Goal: Task Accomplishment & Management: Use online tool/utility

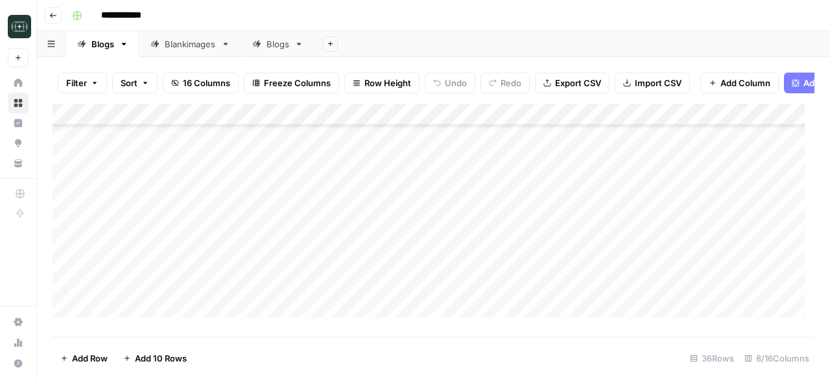
scroll to position [622, 0]
click at [167, 45] on div "Blankimages" at bounding box center [190, 44] width 51 height 13
click at [122, 314] on div "Add Column" at bounding box center [434, 216] width 762 height 224
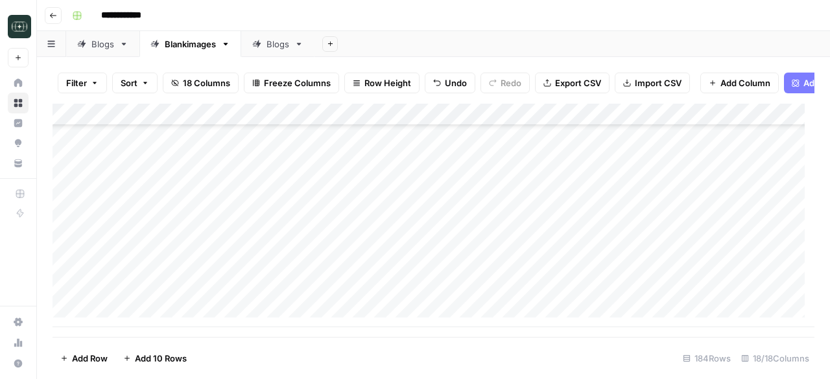
click at [123, 320] on div "Add Column" at bounding box center [434, 216] width 762 height 224
click at [121, 320] on div "Add Column" at bounding box center [434, 216] width 762 height 224
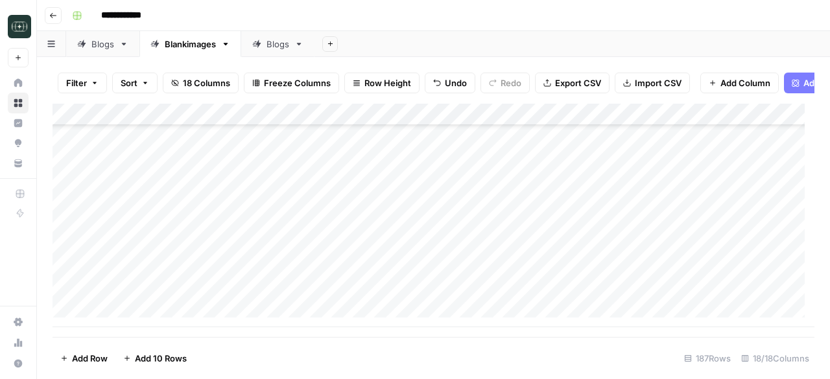
click at [121, 320] on div "Add Column" at bounding box center [434, 216] width 762 height 224
click at [353, 165] on div "Add Column" at bounding box center [434, 216] width 762 height 224
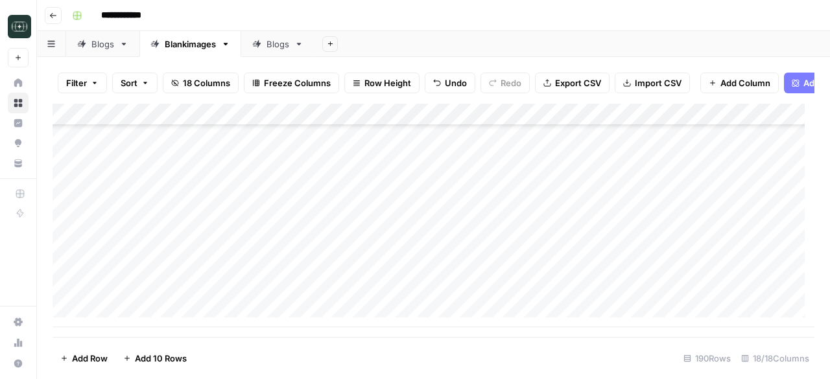
scroll to position [4016, 0]
click at [132, 321] on div "Add Column" at bounding box center [434, 216] width 762 height 224
click at [131, 320] on div "Add Column" at bounding box center [434, 216] width 762 height 224
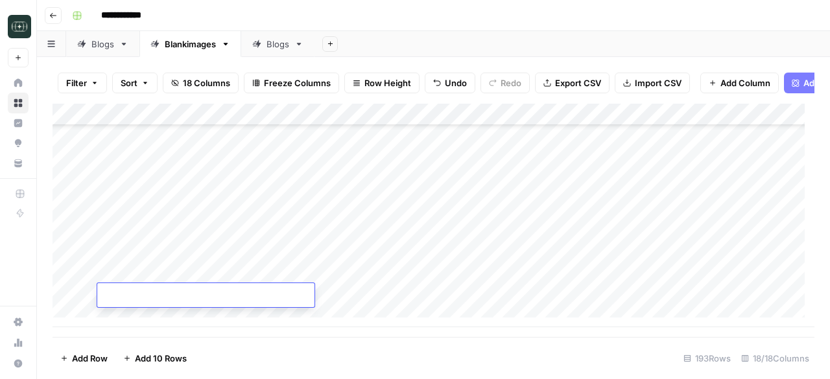
click at [131, 320] on div "Add Column" at bounding box center [434, 216] width 762 height 224
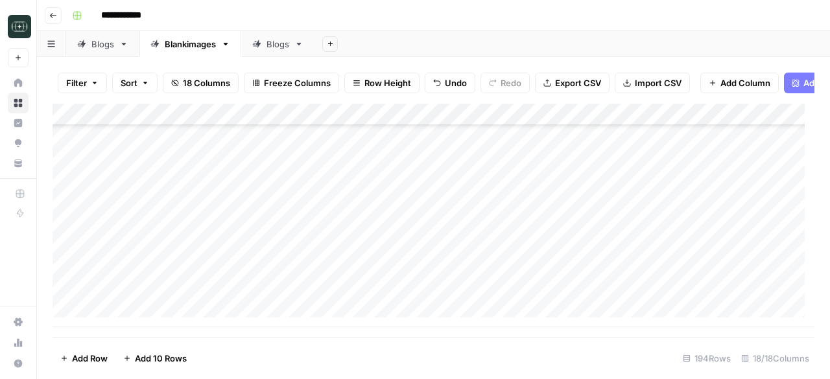
click at [131, 320] on div "Add Column" at bounding box center [434, 216] width 762 height 224
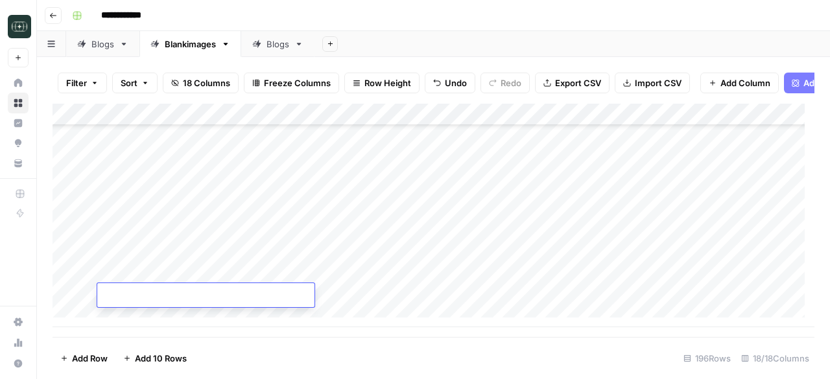
click at [131, 320] on div "Add Column" at bounding box center [434, 216] width 762 height 224
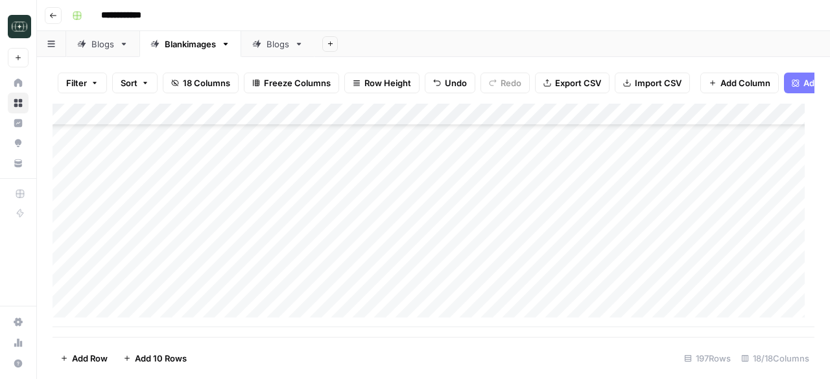
click at [131, 320] on div "Add Column" at bounding box center [434, 216] width 762 height 224
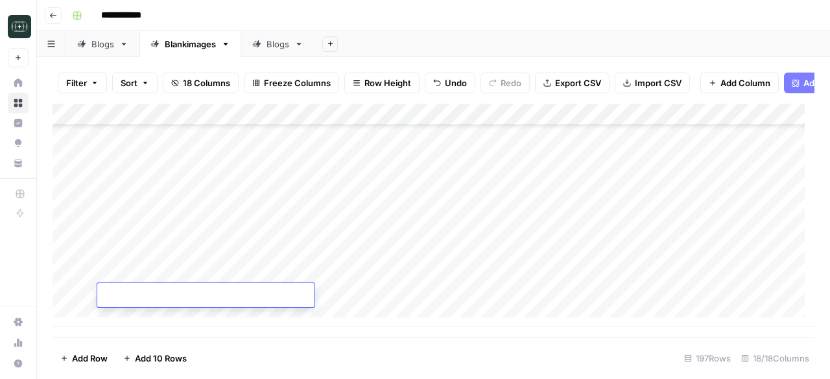
click at [131, 320] on div "Add Column" at bounding box center [434, 216] width 762 height 224
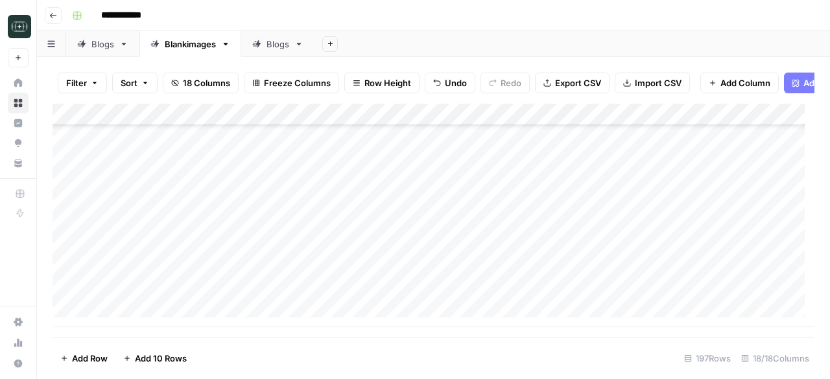
click at [131, 320] on div "Add Column" at bounding box center [434, 216] width 762 height 224
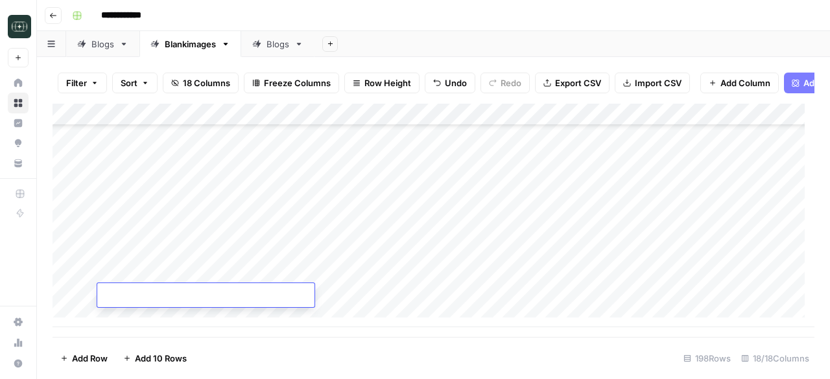
click at [131, 320] on div "Add Column" at bounding box center [434, 216] width 762 height 224
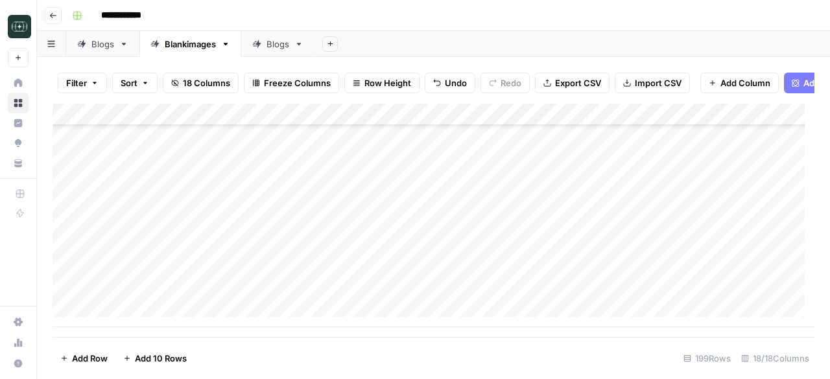
click at [131, 320] on div "Add Column" at bounding box center [434, 216] width 762 height 224
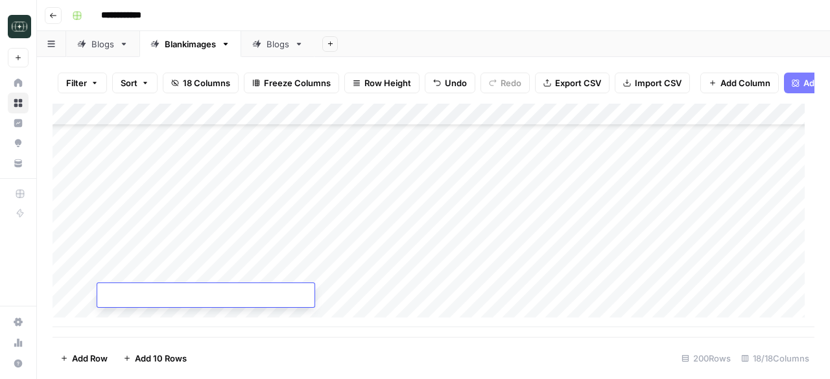
click at [131, 320] on div "Add Column" at bounding box center [434, 216] width 762 height 224
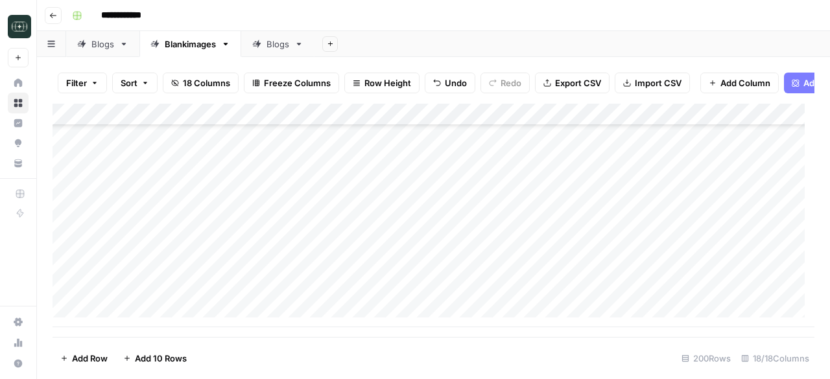
click at [131, 320] on div "Add Column" at bounding box center [434, 216] width 762 height 224
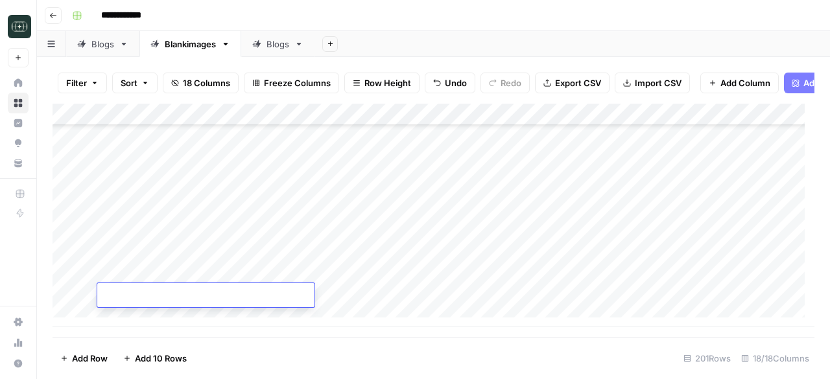
click at [131, 320] on div "Add Column" at bounding box center [434, 216] width 762 height 224
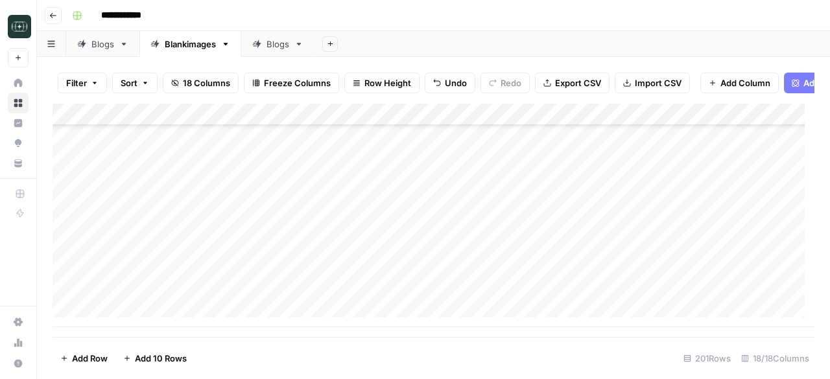
click at [131, 320] on div "Add Column" at bounding box center [434, 216] width 762 height 224
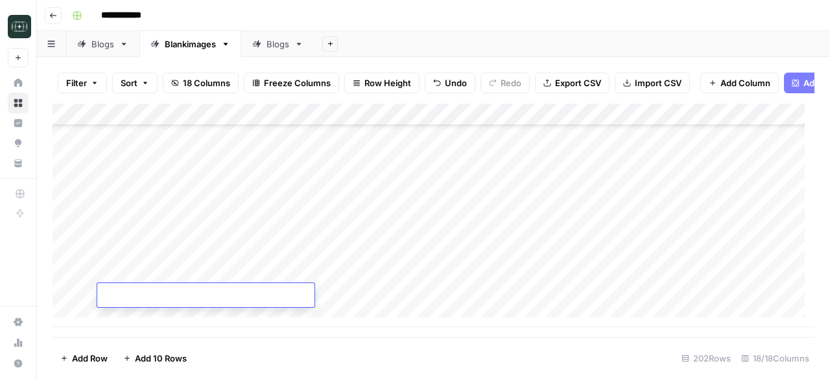
click at [131, 320] on div "Add Column" at bounding box center [434, 216] width 762 height 224
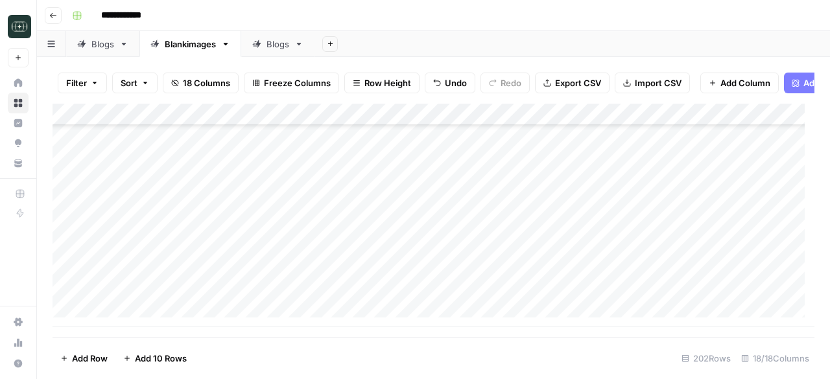
click at [131, 320] on div "Add Column" at bounding box center [434, 216] width 762 height 224
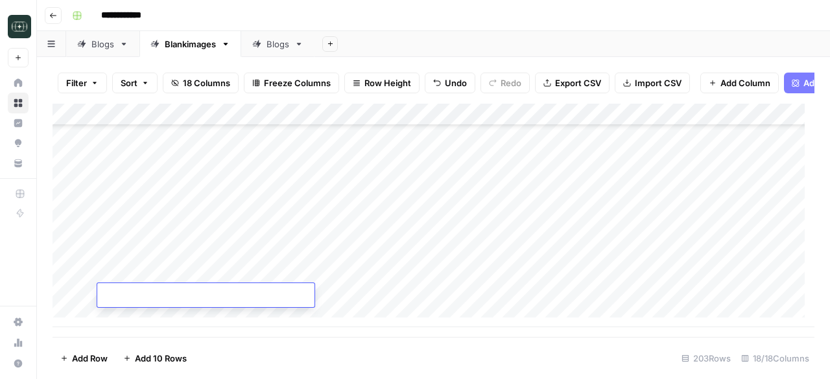
click at [131, 320] on div "Add Column" at bounding box center [434, 216] width 762 height 224
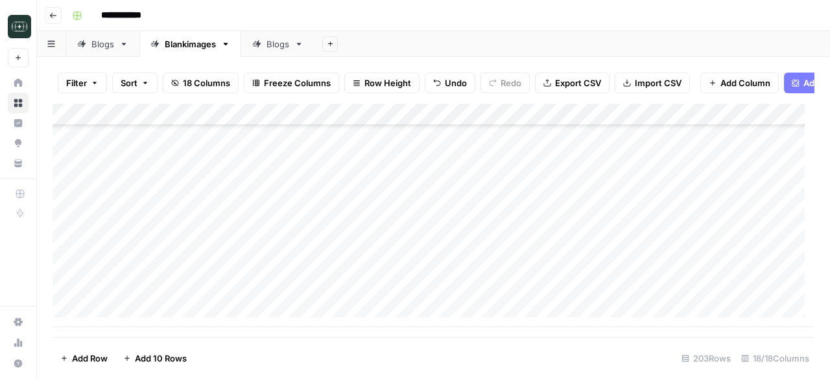
click at [131, 320] on div "Add Column" at bounding box center [434, 216] width 762 height 224
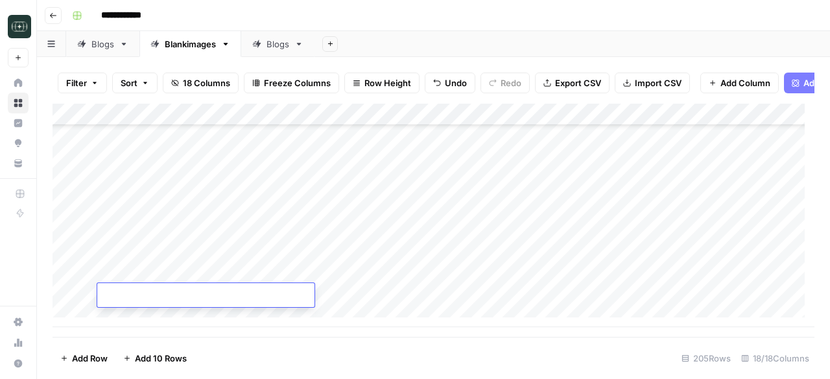
click at [131, 320] on div "Add Column" at bounding box center [434, 216] width 762 height 224
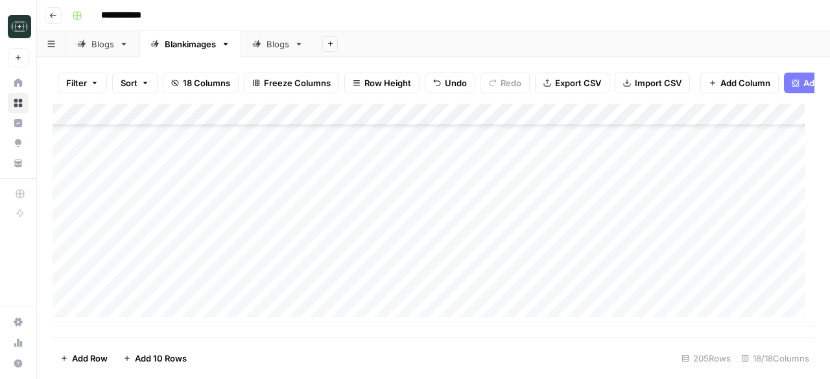
click at [131, 320] on div "Add Column" at bounding box center [434, 216] width 762 height 224
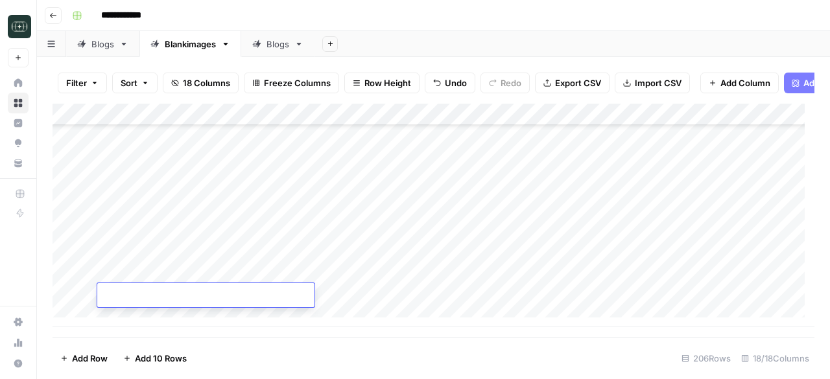
click at [131, 320] on div "Add Column" at bounding box center [434, 216] width 762 height 224
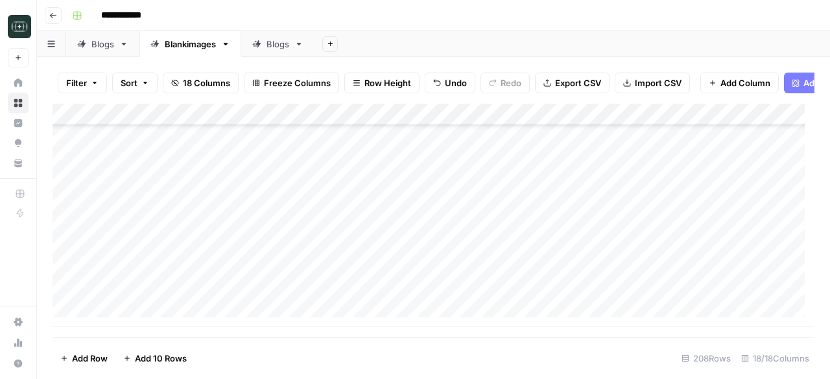
click at [131, 320] on div "Add Column" at bounding box center [434, 216] width 762 height 224
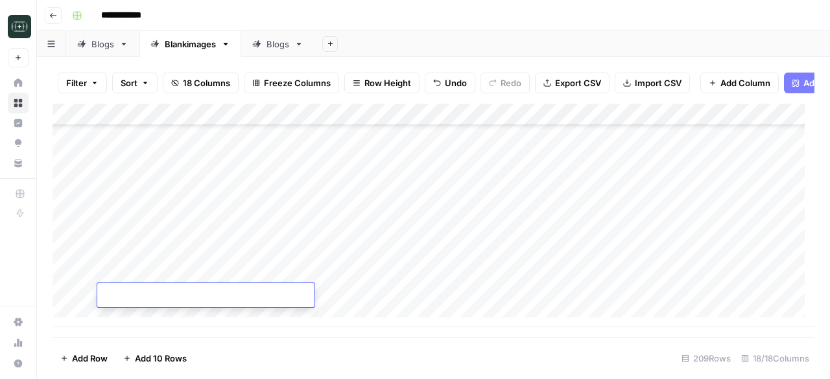
click at [131, 320] on div "Add Column" at bounding box center [434, 216] width 762 height 224
click at [370, 174] on div "Add Column" at bounding box center [434, 216] width 762 height 224
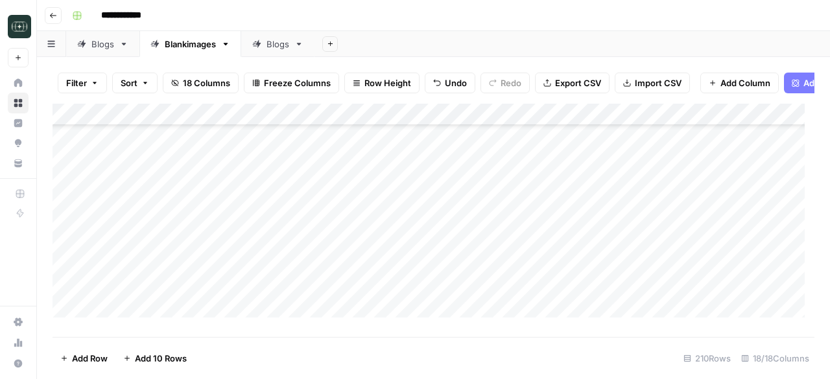
click at [345, 200] on div "Add Column" at bounding box center [434, 216] width 762 height 224
click at [352, 222] on div "Add Column" at bounding box center [434, 216] width 762 height 224
click at [359, 247] on div "Add Column" at bounding box center [434, 216] width 762 height 224
click at [358, 265] on div "Add Column" at bounding box center [434, 216] width 762 height 224
click at [366, 283] on div "Add Column" at bounding box center [434, 216] width 762 height 224
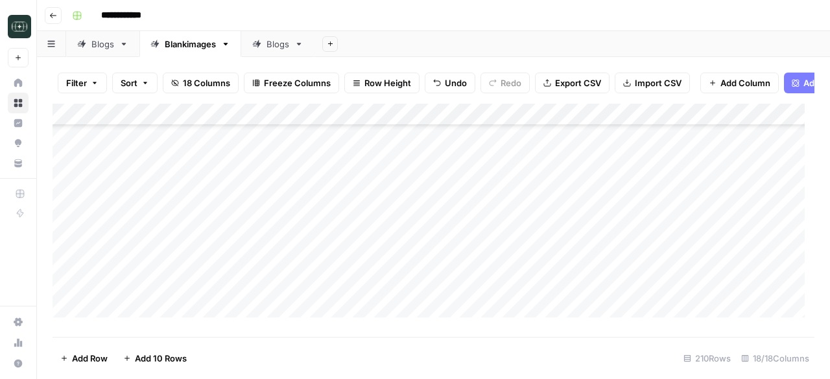
click at [339, 308] on div "Add Column" at bounding box center [434, 216] width 762 height 224
click at [352, 216] on div "Add Column" at bounding box center [434, 216] width 762 height 224
click at [344, 239] on div "Add Column" at bounding box center [434, 216] width 762 height 224
click at [350, 263] on div "Add Column" at bounding box center [434, 216] width 762 height 224
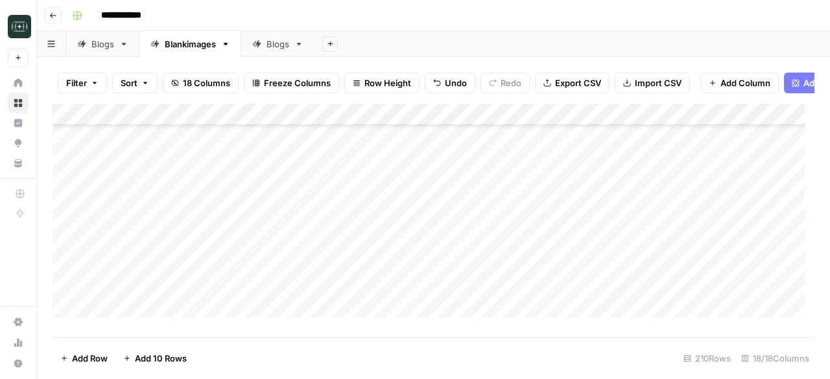
click at [359, 283] on div "Add Column" at bounding box center [434, 216] width 762 height 224
click at [363, 303] on div "Add Column" at bounding box center [434, 216] width 762 height 224
click at [349, 301] on div "Add Column" at bounding box center [434, 216] width 762 height 224
type textarea "**********"
click at [254, 272] on div "Add Column" at bounding box center [434, 216] width 762 height 224
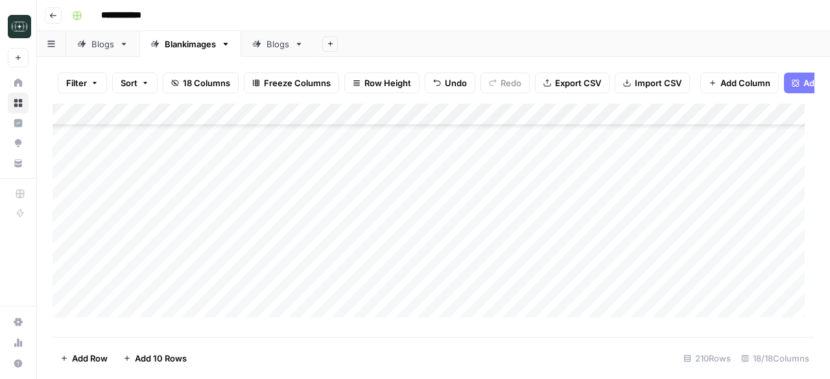
scroll to position [4275, 0]
click at [342, 241] on div "Add Column" at bounding box center [434, 216] width 762 height 224
click at [360, 263] on div "Add Column" at bounding box center [434, 216] width 762 height 224
click at [344, 287] on div "Add Column" at bounding box center [434, 216] width 762 height 224
click at [348, 299] on div "Add Column" at bounding box center [434, 216] width 762 height 224
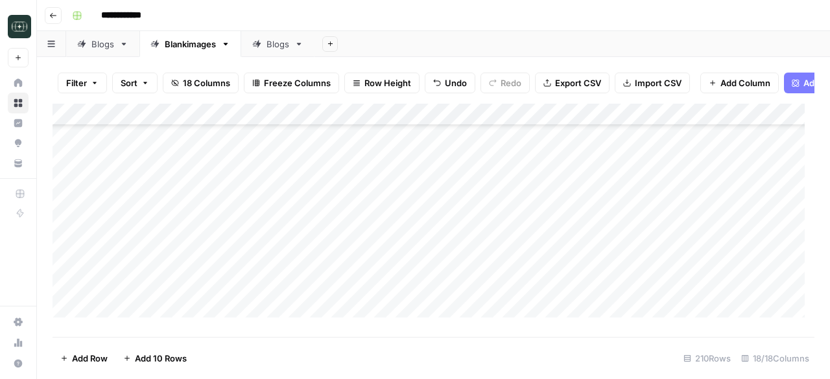
click at [349, 317] on div "Add Column" at bounding box center [434, 216] width 762 height 224
click at [366, 220] on div "Add Column" at bounding box center [434, 216] width 762 height 224
click at [366, 241] on div "Add Column" at bounding box center [434, 216] width 762 height 224
click at [341, 269] on div "Add Column" at bounding box center [434, 216] width 762 height 224
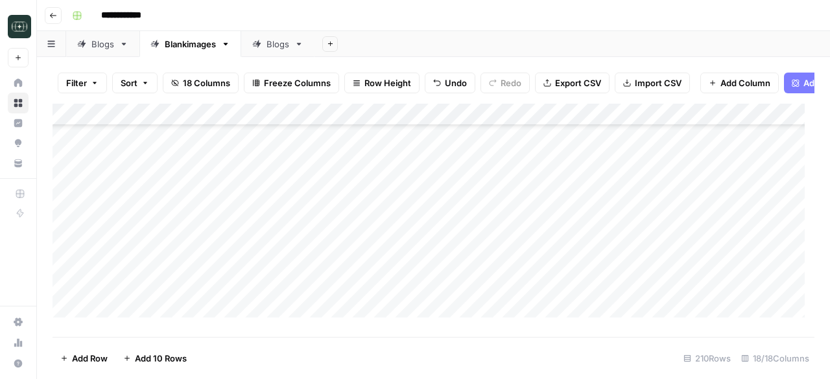
click at [237, 289] on div "Add Column" at bounding box center [434, 216] width 762 height 224
click at [335, 288] on div "Add Column" at bounding box center [434, 216] width 762 height 224
click at [237, 286] on div "Add Column" at bounding box center [434, 216] width 762 height 224
click at [351, 303] on div "Add Column" at bounding box center [434, 216] width 762 height 224
click at [220, 244] on div "Add Column" at bounding box center [434, 216] width 762 height 224
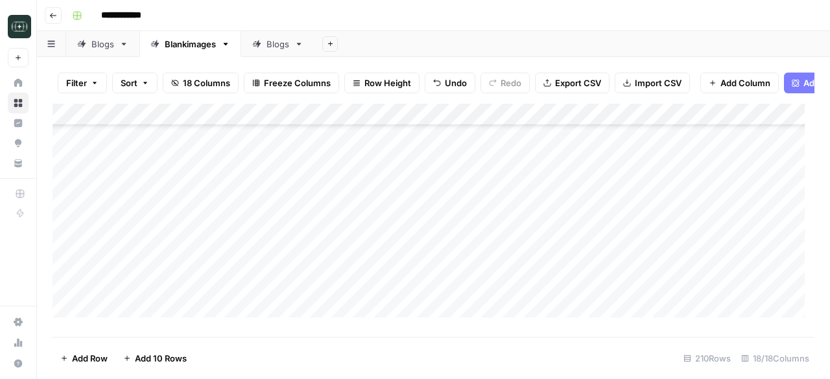
scroll to position [4458, 0]
click at [370, 265] on div "Add Column" at bounding box center [434, 216] width 762 height 224
click at [137, 313] on div "Add Column" at bounding box center [434, 216] width 762 height 224
click at [134, 318] on div "Add Column" at bounding box center [434, 216] width 762 height 224
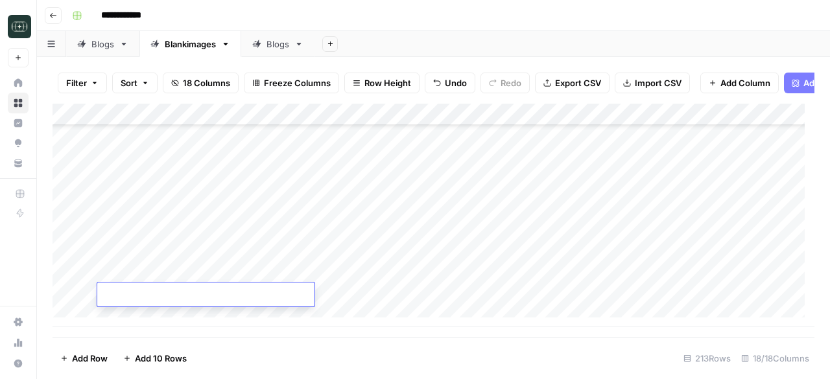
click at [134, 318] on div "Add Column" at bounding box center [434, 216] width 762 height 224
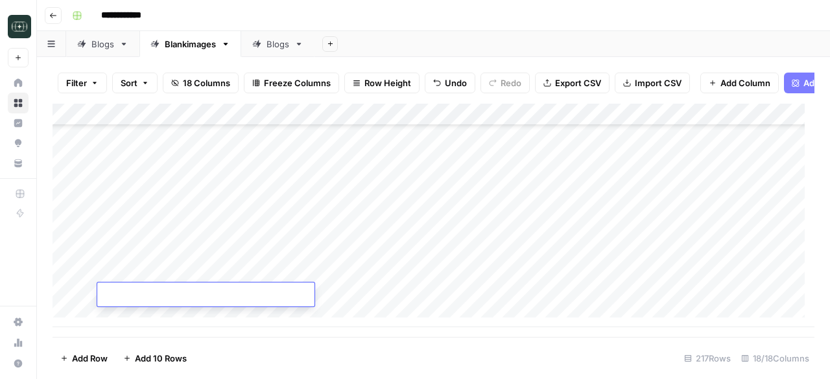
click at [134, 318] on div "Add Column" at bounding box center [434, 216] width 762 height 224
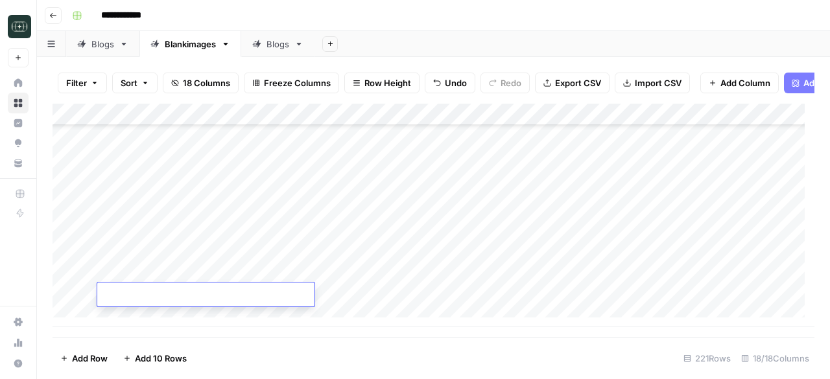
click at [134, 318] on div "Add Column" at bounding box center [434, 216] width 762 height 224
click at [134, 315] on div "Add Column" at bounding box center [434, 216] width 762 height 224
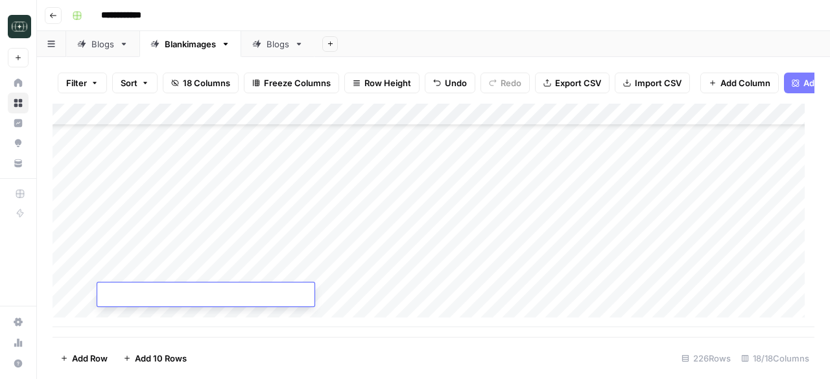
click at [134, 315] on div "Add Column" at bounding box center [434, 216] width 762 height 224
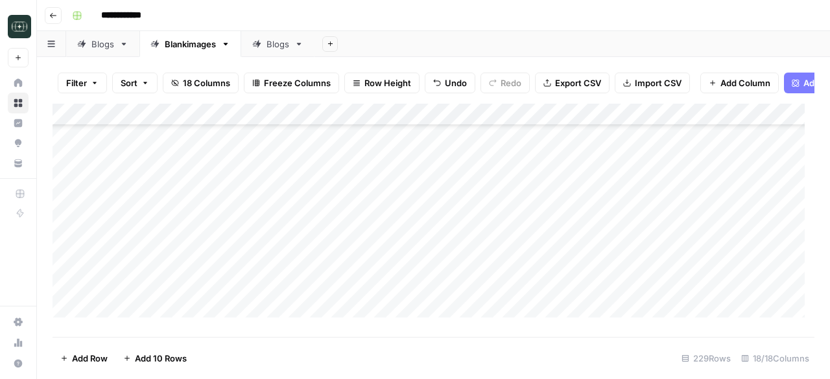
click at [336, 168] on div "Add Column" at bounding box center [434, 216] width 762 height 224
click at [355, 191] on div "Add Column" at bounding box center [434, 216] width 762 height 224
click at [350, 214] on div "Add Column" at bounding box center [434, 216] width 762 height 224
click at [338, 241] on div "Add Column" at bounding box center [434, 216] width 762 height 224
click at [345, 261] on div "Add Column" at bounding box center [434, 216] width 762 height 224
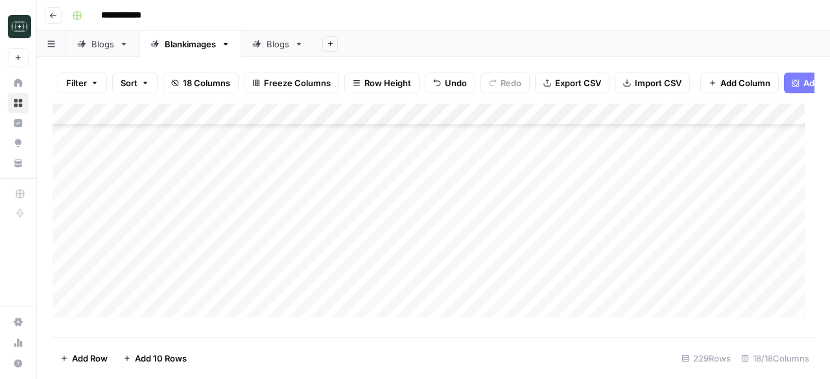
click at [366, 276] on div "Add Column" at bounding box center [434, 216] width 762 height 224
click at [353, 304] on div "Add Column" at bounding box center [434, 216] width 762 height 224
click at [355, 216] on div "Add Column" at bounding box center [434, 216] width 762 height 224
click at [356, 242] on div "Add Column" at bounding box center [434, 216] width 762 height 224
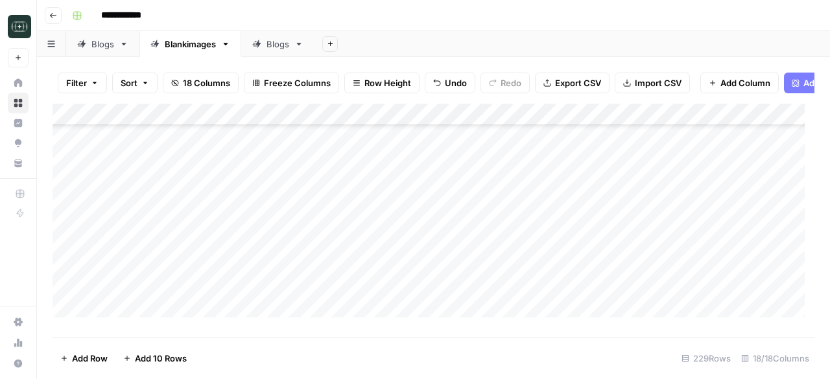
click at [364, 263] on div "Add Column" at bounding box center [434, 216] width 762 height 224
click at [355, 285] on div "Add Column" at bounding box center [434, 216] width 762 height 224
click at [355, 311] on div "Add Column" at bounding box center [434, 216] width 762 height 224
click at [363, 215] on div "Add Column" at bounding box center [434, 216] width 762 height 224
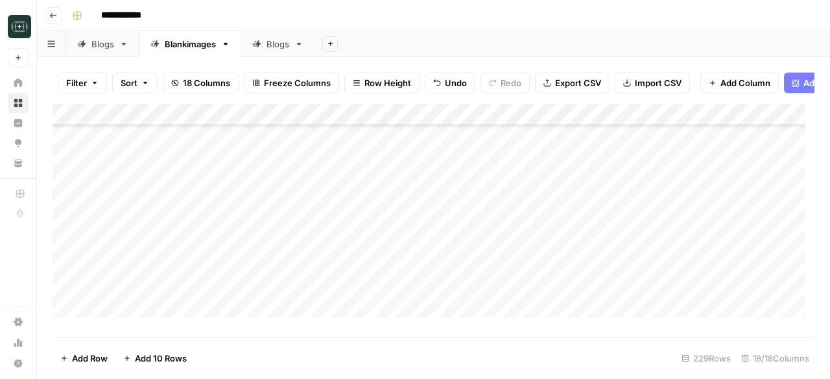
click at [370, 228] on div "Add Column" at bounding box center [434, 216] width 762 height 224
click at [340, 263] on div "Add Column" at bounding box center [434, 216] width 762 height 224
click at [348, 282] on div "Add Column" at bounding box center [434, 216] width 762 height 224
click at [364, 295] on div "Add Column" at bounding box center [434, 216] width 762 height 224
click at [354, 323] on div "Add Column" at bounding box center [434, 216] width 762 height 224
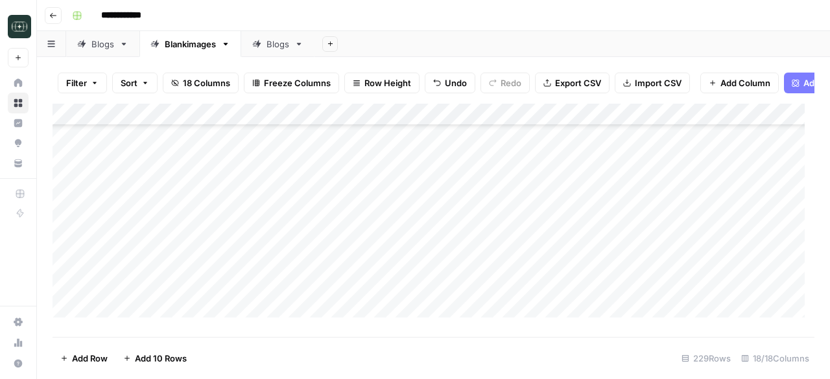
scroll to position [4877, 0]
click at [355, 253] on div "Add Column" at bounding box center [434, 216] width 762 height 224
click at [375, 251] on div "Add Column" at bounding box center [434, 216] width 762 height 224
type textarea "**********"
click at [357, 279] on div "Add Column" at bounding box center [434, 216] width 762 height 224
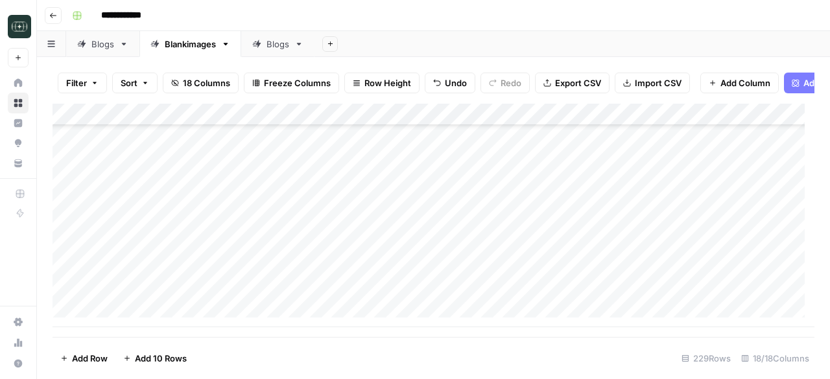
click at [384, 269] on div "Add Column" at bounding box center [434, 216] width 762 height 224
type textarea "**********"
click at [348, 297] on div "Add Column" at bounding box center [434, 216] width 762 height 224
click at [333, 313] on div "Add Column" at bounding box center [434, 216] width 762 height 224
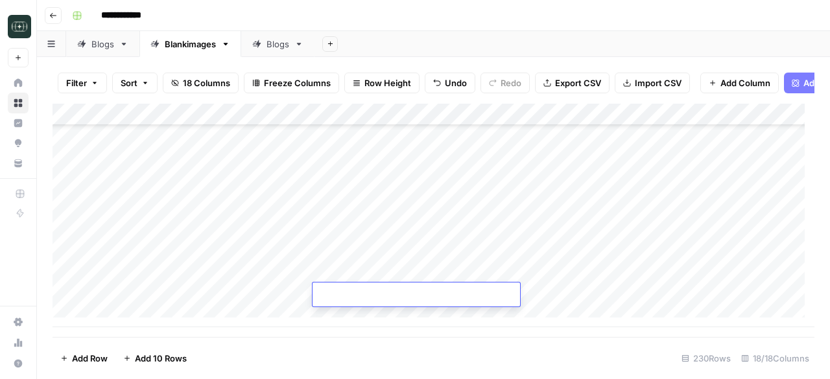
paste textarea "**********"
type textarea "**********"
click at [247, 305] on div "Add Column" at bounding box center [434, 216] width 762 height 224
click at [122, 312] on div "Add Column" at bounding box center [434, 216] width 762 height 224
click at [130, 314] on div "Add Column" at bounding box center [434, 216] width 762 height 224
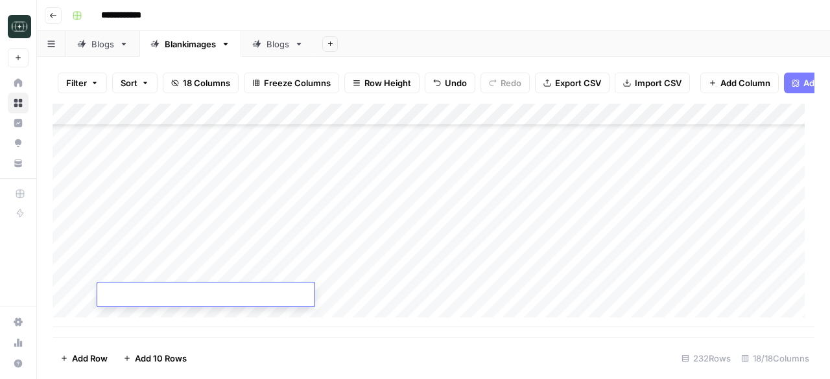
click at [130, 314] on div "Add Column" at bounding box center [434, 216] width 762 height 224
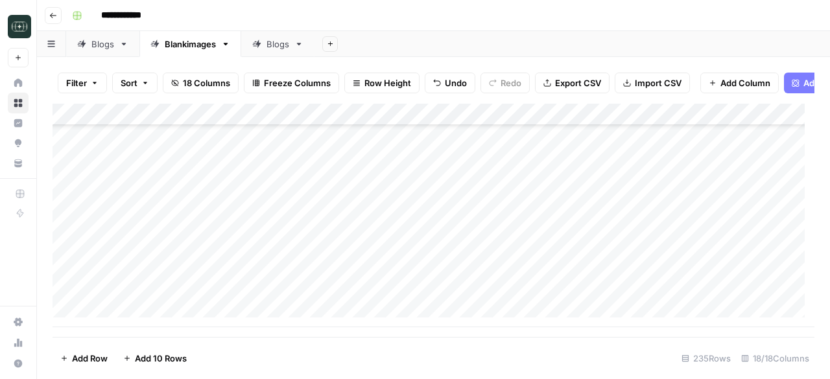
click at [130, 314] on div "Add Column" at bounding box center [434, 216] width 762 height 224
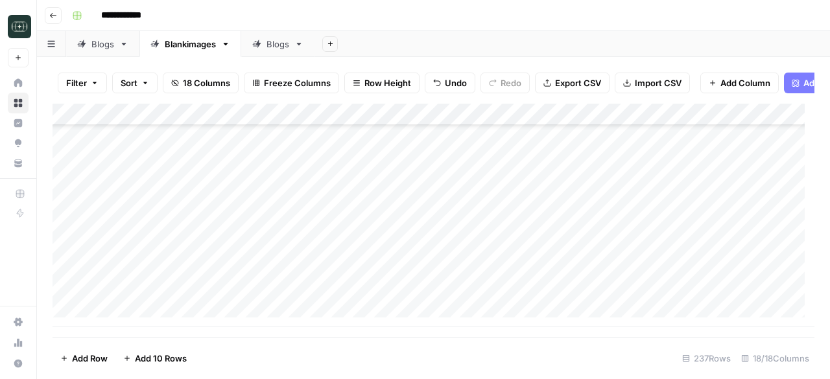
click at [130, 314] on div "Add Column" at bounding box center [434, 216] width 762 height 224
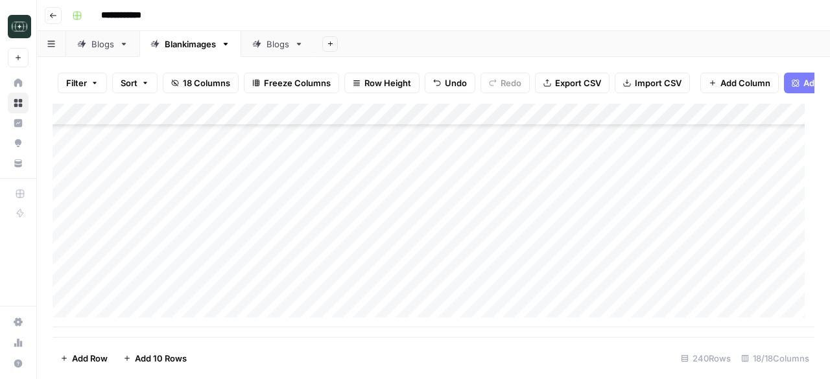
click at [130, 314] on div "Add Column" at bounding box center [434, 216] width 762 height 224
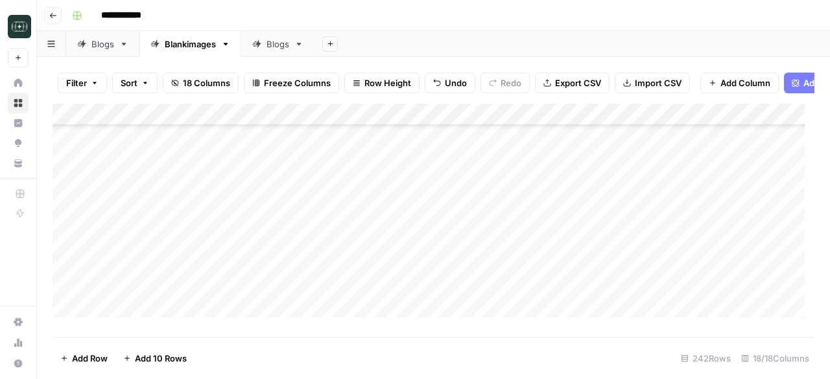
click at [339, 244] on div "Add Column" at bounding box center [434, 216] width 762 height 224
click at [235, 225] on div "Add Column" at bounding box center [434, 216] width 762 height 224
click at [383, 176] on div "Add Column" at bounding box center [434, 216] width 762 height 224
click at [371, 202] on div "Add Column" at bounding box center [434, 216] width 762 height 224
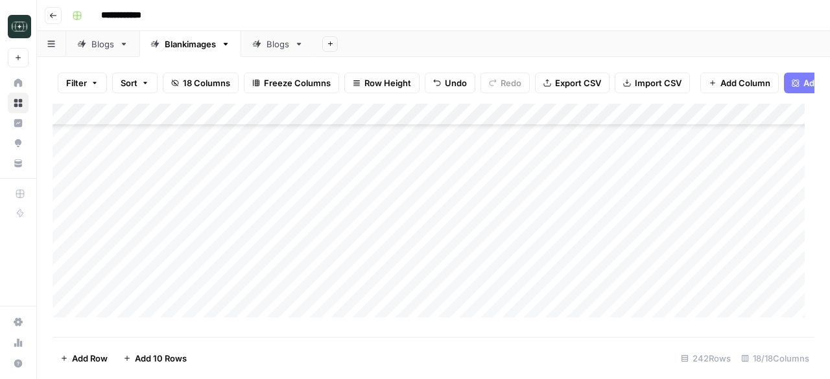
click at [344, 223] on div "Add Column" at bounding box center [434, 216] width 762 height 224
click at [354, 244] on div "Add Column" at bounding box center [434, 216] width 762 height 224
click at [346, 267] on div "Add Column" at bounding box center [434, 216] width 762 height 224
click at [359, 286] on div "Add Column" at bounding box center [434, 216] width 762 height 224
click at [351, 311] on div "Add Column" at bounding box center [434, 216] width 762 height 224
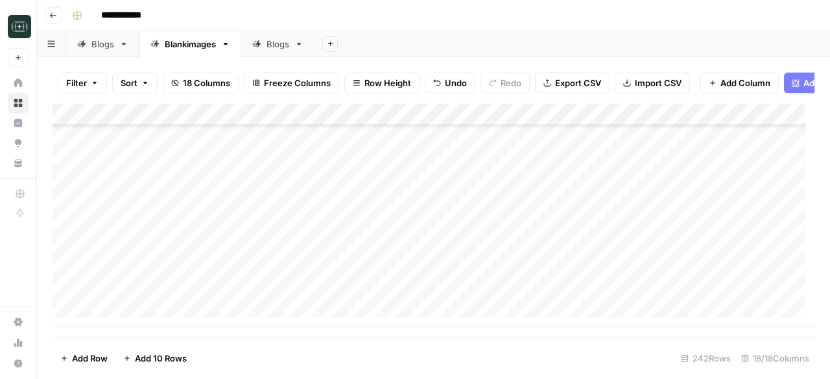
scroll to position [5163, 0]
click at [360, 249] on div "Add Column" at bounding box center [434, 216] width 762 height 224
click at [362, 273] on div "Add Column" at bounding box center [434, 216] width 762 height 224
click at [348, 292] on div "Add Column" at bounding box center [434, 216] width 762 height 224
click at [585, 230] on div "Add Column" at bounding box center [434, 216] width 762 height 224
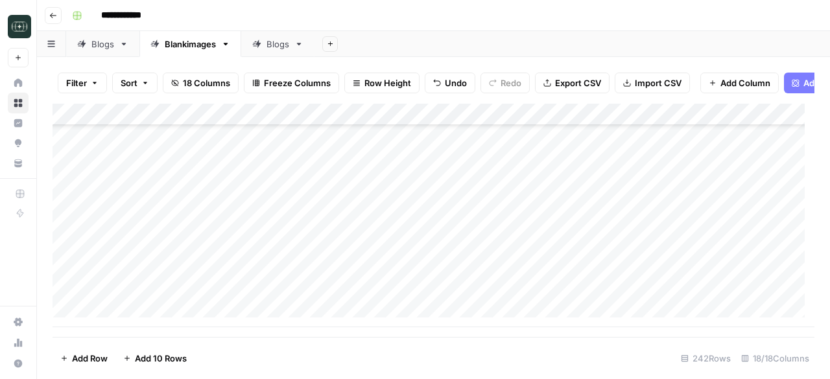
click at [230, 222] on div "Add Column" at bounding box center [434, 216] width 762 height 224
click at [147, 311] on div "Add Column" at bounding box center [434, 216] width 762 height 224
click at [142, 317] on div "Add Column" at bounding box center [434, 216] width 762 height 224
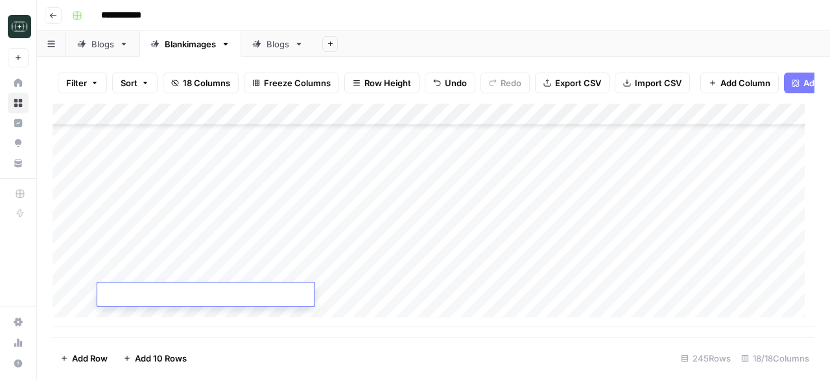
click at [142, 317] on div "Add Column" at bounding box center [434, 216] width 762 height 224
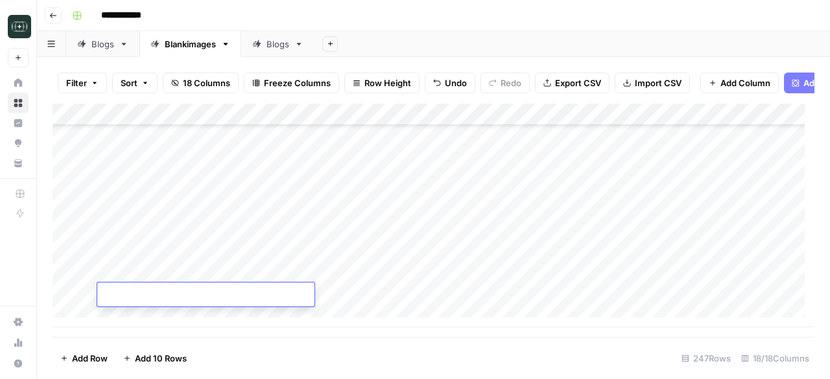
click at [142, 317] on div "Add Column" at bounding box center [434, 216] width 762 height 224
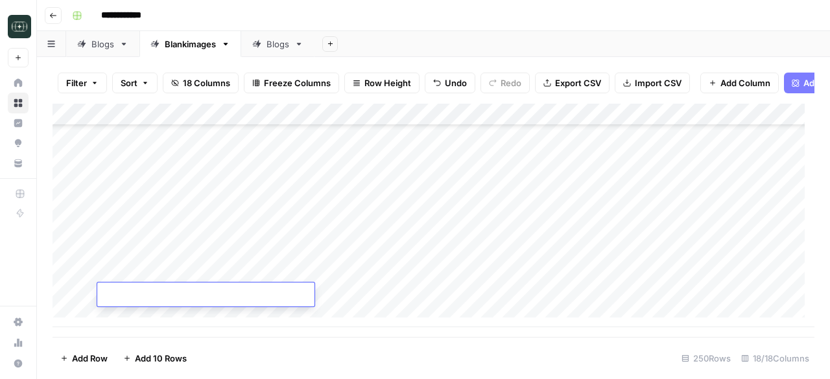
click at [142, 317] on div "Add Column" at bounding box center [434, 216] width 762 height 224
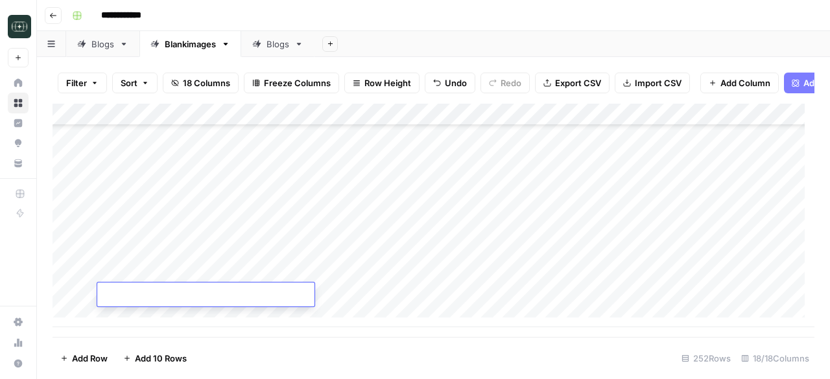
click at [142, 317] on div "Add Column" at bounding box center [434, 216] width 762 height 224
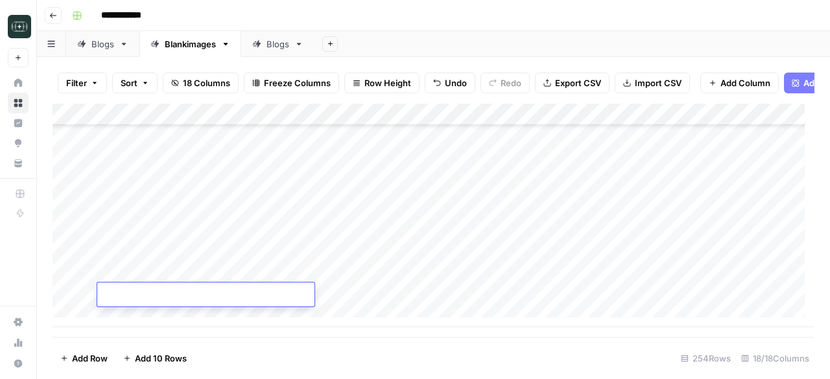
click at [142, 316] on div "Add Column" at bounding box center [434, 216] width 762 height 224
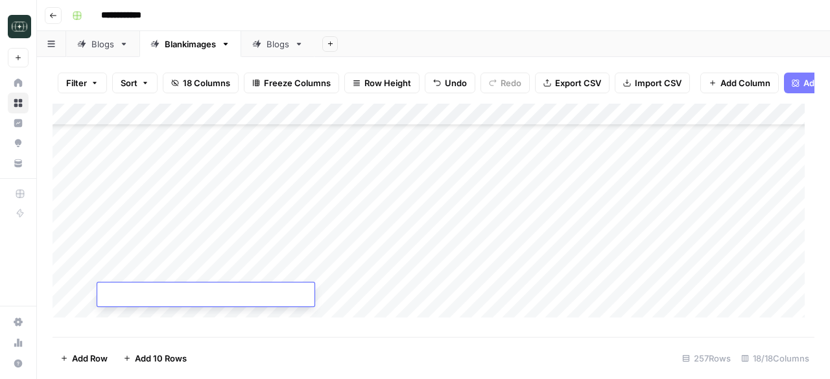
scroll to position [5300, 0]
click at [388, 183] on div "Add Column" at bounding box center [434, 216] width 762 height 224
click at [353, 204] on div "Add Column" at bounding box center [434, 216] width 762 height 224
click at [359, 231] on div "Add Column" at bounding box center [434, 216] width 762 height 224
click at [356, 248] on div "Add Column" at bounding box center [434, 216] width 762 height 224
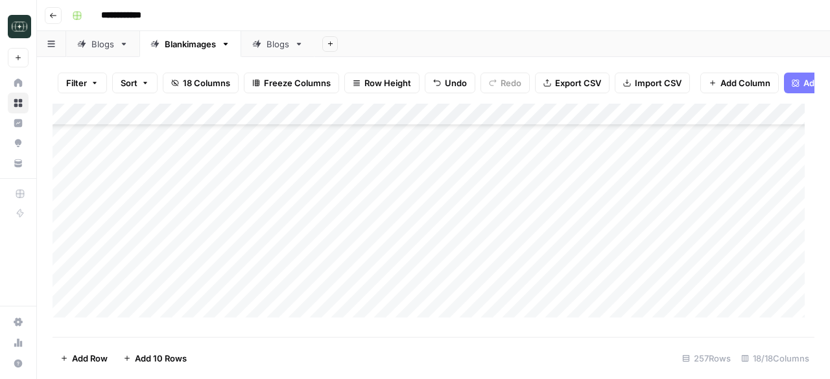
click at [356, 268] on div "Add Column" at bounding box center [434, 216] width 762 height 224
drag, startPoint x: 363, startPoint y: 287, endPoint x: 355, endPoint y: 264, distance: 24.6
click at [363, 288] on div "Add Column" at bounding box center [434, 216] width 762 height 224
click at [368, 211] on div "Add Column" at bounding box center [434, 216] width 762 height 224
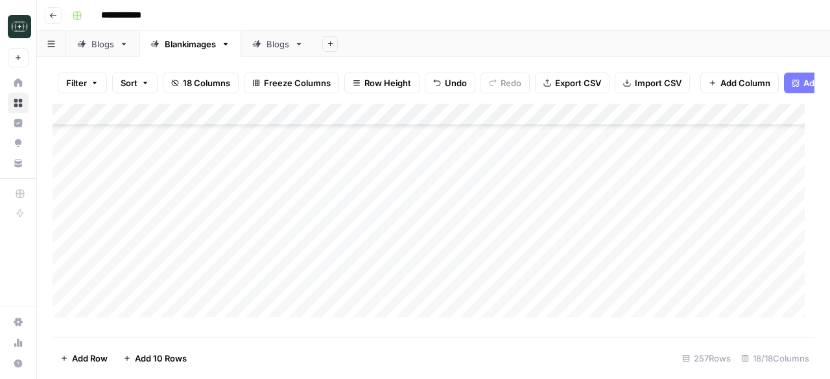
click at [366, 237] on div "Add Column" at bounding box center [434, 216] width 762 height 224
click at [359, 251] on div "Add Column" at bounding box center [434, 216] width 762 height 224
click at [366, 274] on div "Add Column" at bounding box center [434, 216] width 762 height 224
click at [360, 296] on div "Add Column" at bounding box center [434, 216] width 762 height 224
click at [363, 316] on div "Add Column" at bounding box center [434, 216] width 762 height 224
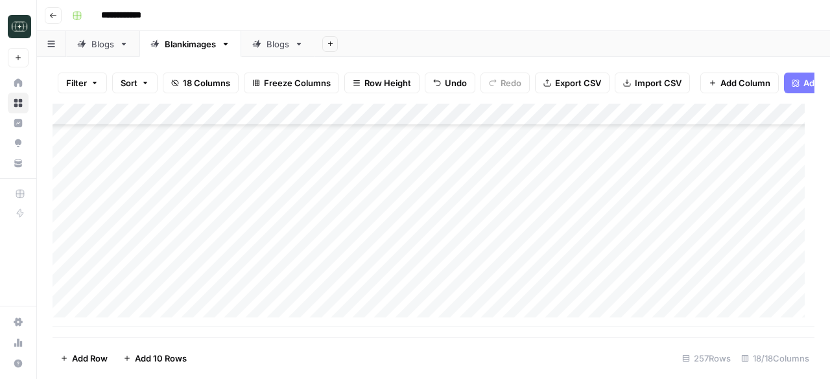
scroll to position [5494, 0]
click at [379, 252] on div "Add Column" at bounding box center [434, 216] width 762 height 224
click at [370, 270] on div "Add Column" at bounding box center [434, 216] width 762 height 224
click at [380, 292] on div "Add Column" at bounding box center [434, 216] width 762 height 224
click at [177, 316] on div "Add Column" at bounding box center [434, 216] width 762 height 224
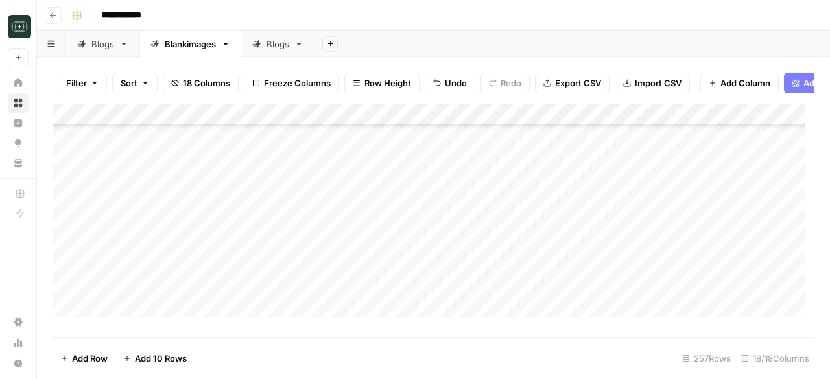
click at [177, 316] on div "Add Column" at bounding box center [434, 216] width 762 height 224
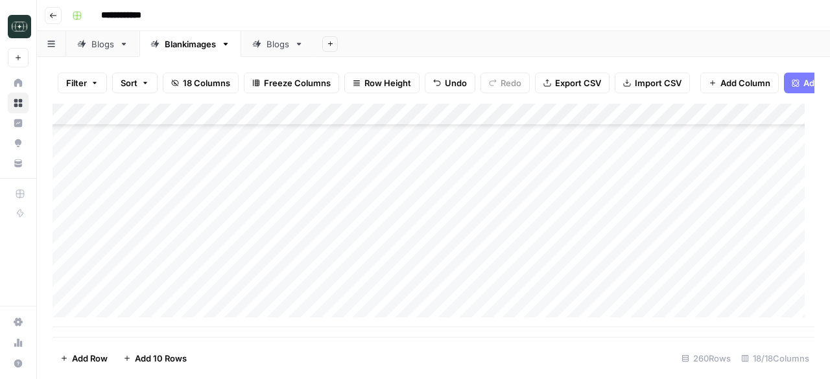
click at [177, 316] on div "Add Column" at bounding box center [434, 216] width 762 height 224
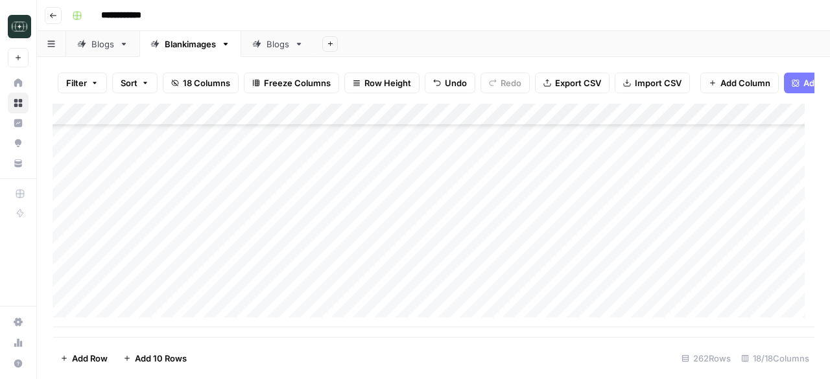
click at [177, 316] on div "Add Column" at bounding box center [434, 216] width 762 height 224
click at [172, 316] on div "Add Column" at bounding box center [434, 216] width 762 height 224
click at [171, 316] on div "Add Column" at bounding box center [434, 216] width 762 height 224
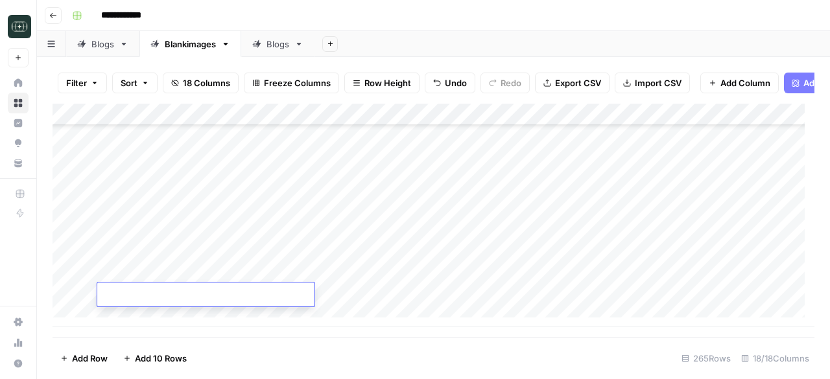
click at [171, 316] on div "Add Column" at bounding box center [434, 216] width 762 height 224
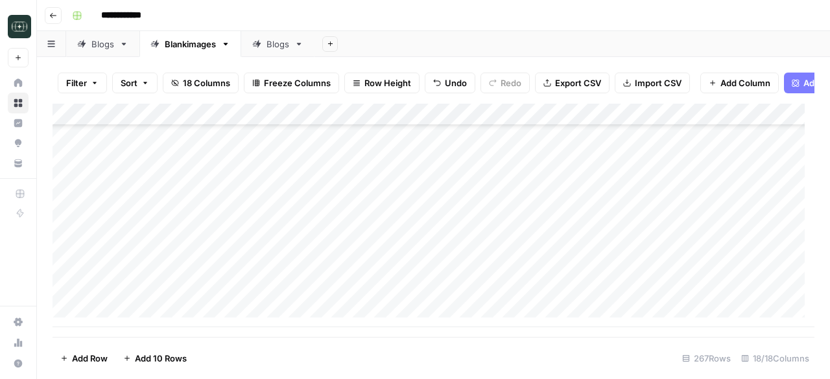
click at [171, 316] on div "Add Column" at bounding box center [434, 216] width 762 height 224
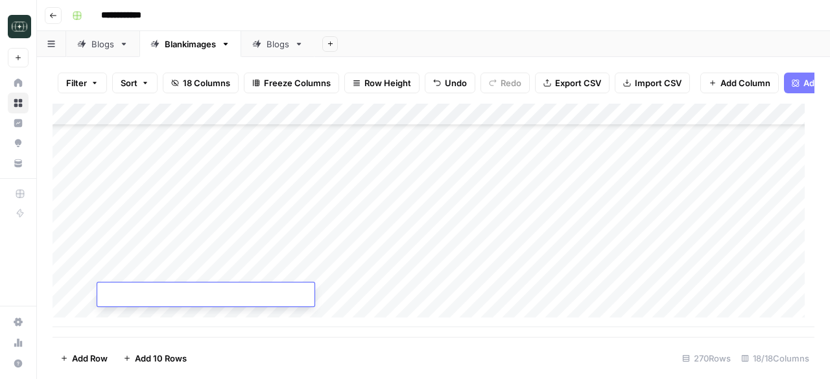
click at [171, 316] on div "Add Column" at bounding box center [434, 216] width 762 height 224
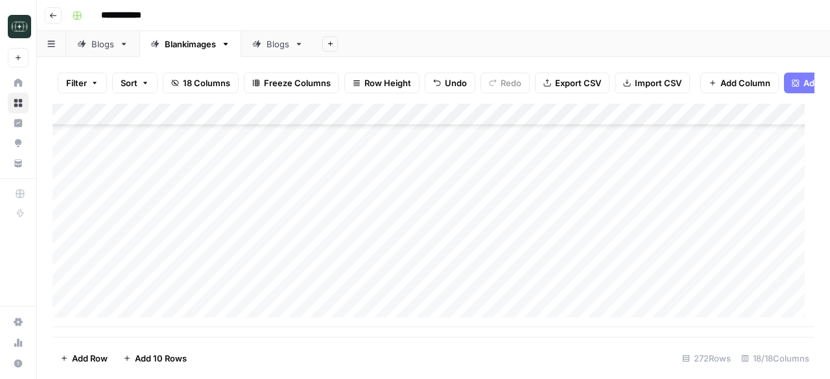
click at [171, 316] on div "Add Column" at bounding box center [434, 216] width 762 height 224
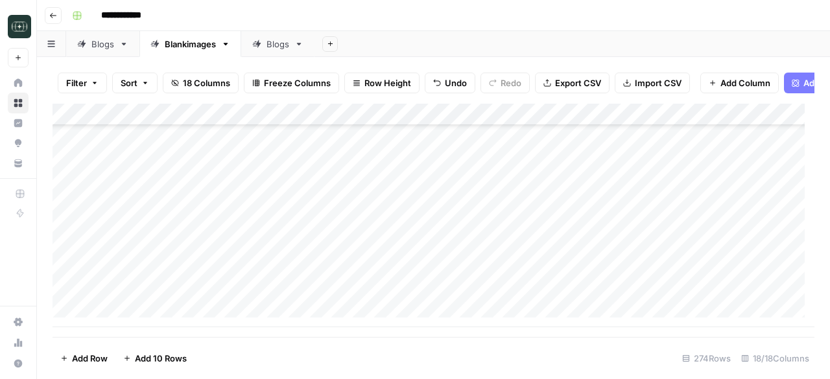
click at [171, 316] on div "Add Column" at bounding box center [434, 216] width 762 height 224
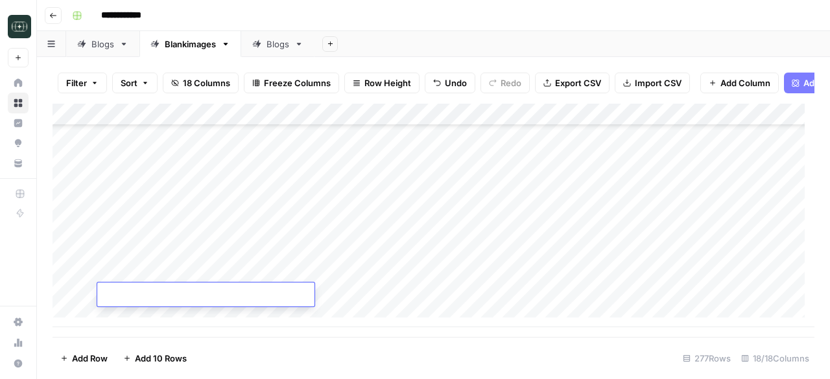
click at [171, 316] on div "Add Column" at bounding box center [434, 216] width 762 height 224
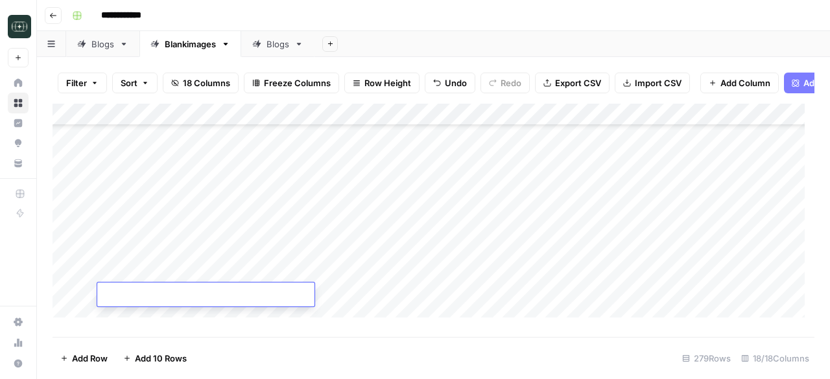
scroll to position [5591, 0]
click at [364, 218] on div "Add Column" at bounding box center [434, 216] width 762 height 224
click at [351, 246] on div "Add Column" at bounding box center [434, 216] width 762 height 224
click at [351, 266] on div "Add Column" at bounding box center [434, 216] width 762 height 224
click at [379, 289] on div "Add Column" at bounding box center [434, 216] width 762 height 224
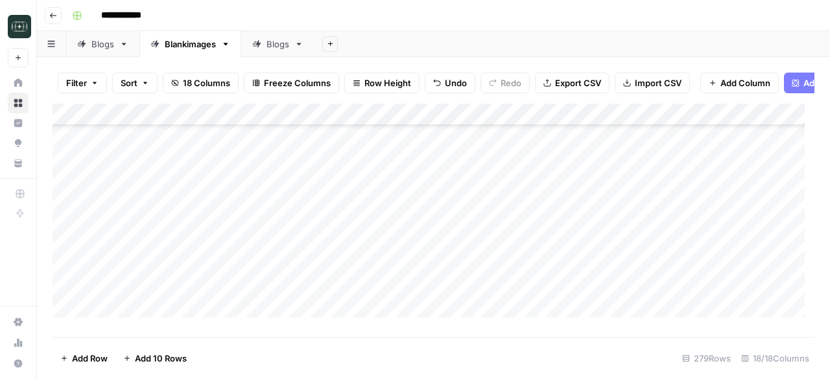
click at [362, 310] on div "Add Column" at bounding box center [434, 216] width 762 height 224
click at [358, 231] on div "Add Column" at bounding box center [434, 216] width 762 height 224
click at [360, 257] on div "Add Column" at bounding box center [434, 216] width 762 height 224
click at [357, 274] on div "Add Column" at bounding box center [434, 216] width 762 height 224
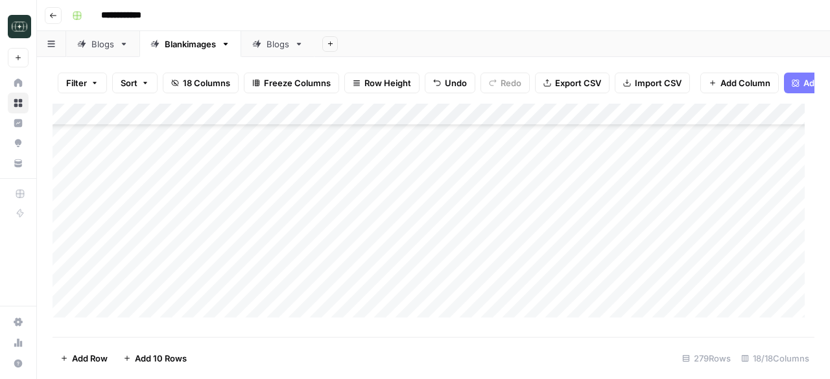
click at [349, 299] on div "Add Column" at bounding box center [434, 216] width 762 height 224
click at [377, 298] on div "Add Column" at bounding box center [434, 216] width 762 height 224
type textarea "**********"
click at [360, 251] on div "Add Column" at bounding box center [434, 216] width 762 height 224
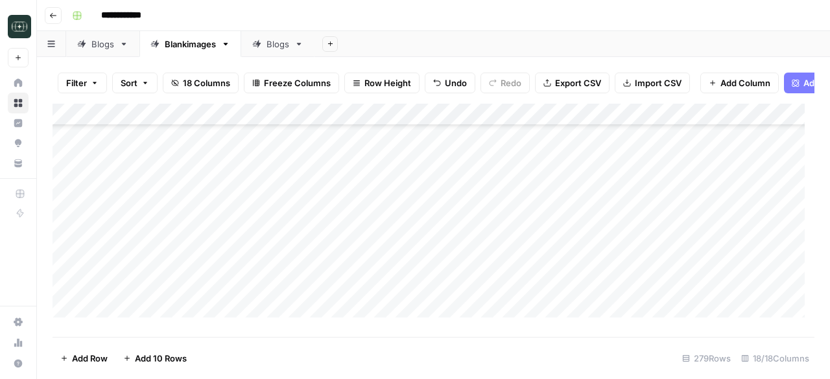
click at [354, 272] on div "Add Column" at bounding box center [434, 216] width 762 height 224
click at [369, 294] on div "Add Column" at bounding box center [434, 216] width 762 height 224
click at [349, 252] on div "Add Column" at bounding box center [434, 216] width 762 height 224
click at [761, 237] on div "Add Column" at bounding box center [434, 216] width 762 height 224
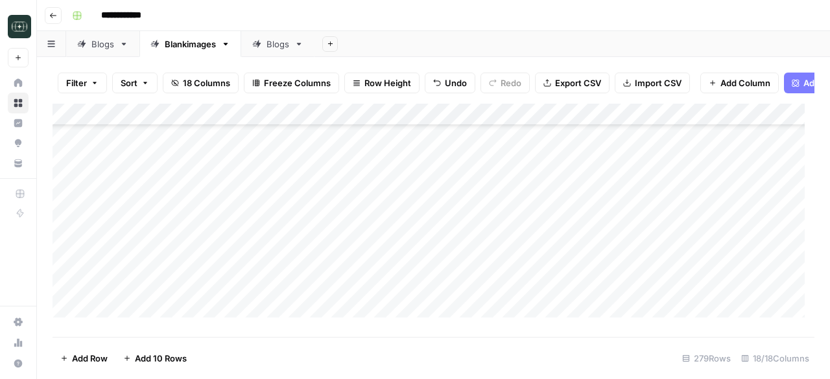
click at [463, 215] on div "Add Column" at bounding box center [434, 216] width 762 height 224
click at [476, 235] on div "Add Column" at bounding box center [434, 216] width 762 height 224
click at [474, 259] on div "Add Column" at bounding box center [434, 216] width 762 height 224
click at [473, 279] on div "Add Column" at bounding box center [434, 216] width 762 height 224
click at [473, 301] on div "Add Column" at bounding box center [434, 216] width 762 height 224
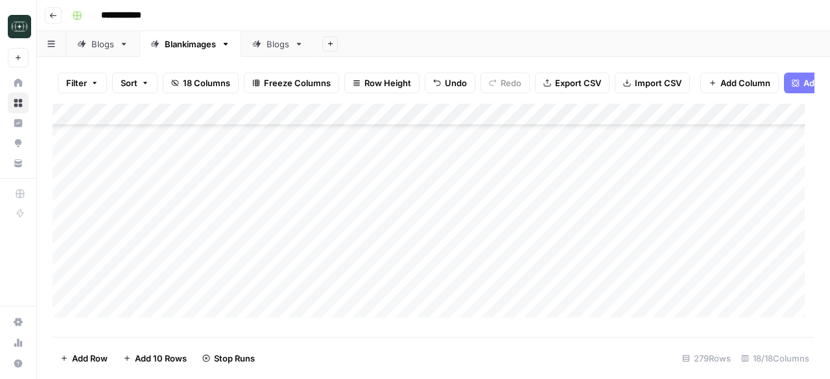
scroll to position [4098, 0]
click at [480, 197] on div "Add Column" at bounding box center [434, 216] width 762 height 224
click at [480, 214] on div "Add Column" at bounding box center [434, 216] width 762 height 224
click at [480, 240] on div "Add Column" at bounding box center [434, 216] width 762 height 224
click at [478, 261] on div "Add Column" at bounding box center [434, 216] width 762 height 224
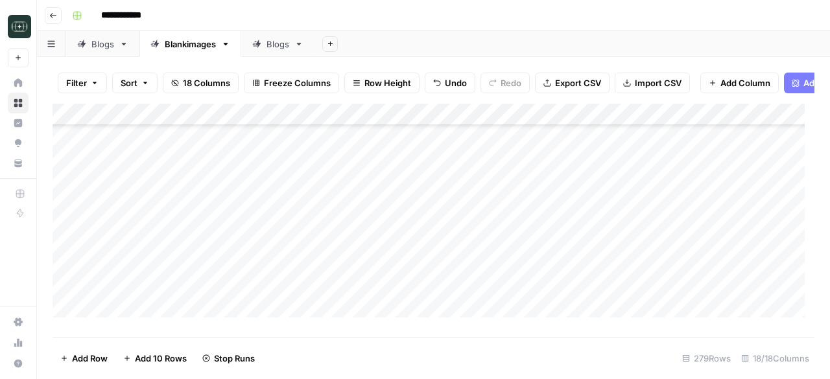
click at [475, 281] on div "Add Column" at bounding box center [434, 216] width 762 height 224
click at [474, 301] on div "Add Column" at bounding box center [434, 216] width 762 height 224
click at [489, 195] on div "Add Column" at bounding box center [434, 216] width 762 height 224
click at [487, 220] on div "Add Column" at bounding box center [434, 216] width 762 height 224
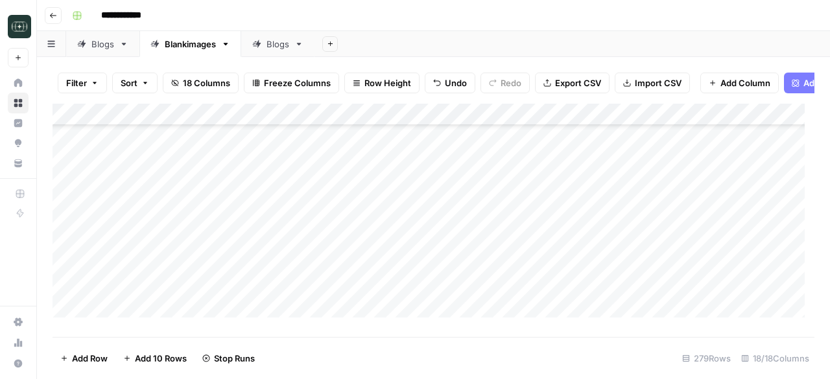
click at [484, 242] on div "Add Column" at bounding box center [434, 216] width 762 height 224
click at [484, 265] on div "Add Column" at bounding box center [434, 216] width 762 height 224
click at [481, 285] on div "Add Column" at bounding box center [434, 216] width 762 height 224
click at [480, 302] on div "Add Column" at bounding box center [434, 216] width 762 height 224
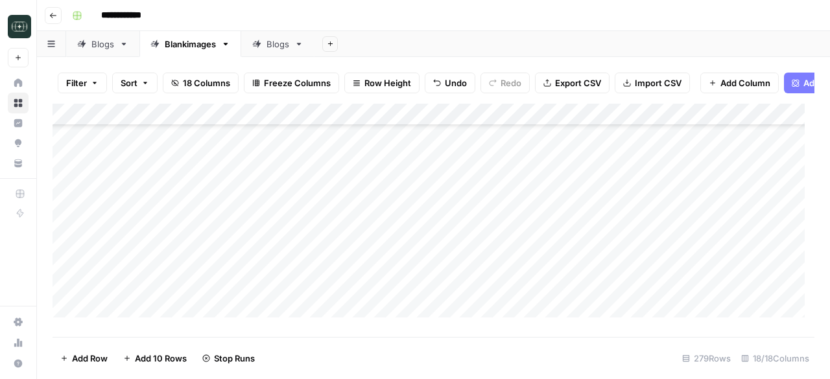
click at [489, 199] on div "Add Column" at bounding box center [434, 216] width 762 height 224
click at [486, 217] on div "Add Column" at bounding box center [434, 216] width 762 height 224
click at [480, 242] on div "Add Column" at bounding box center [434, 216] width 762 height 224
click at [476, 266] on div "Add Column" at bounding box center [434, 216] width 762 height 224
click at [473, 281] on div "Add Column" at bounding box center [434, 216] width 762 height 224
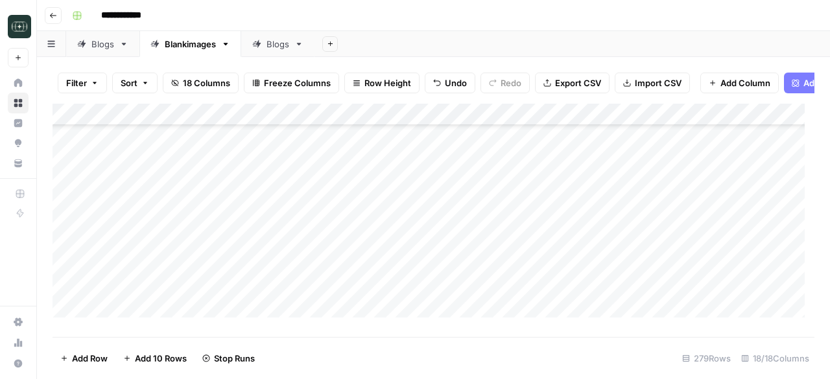
click at [472, 304] on div "Add Column" at bounding box center [434, 216] width 762 height 224
click at [490, 200] on div "Add Column" at bounding box center [434, 216] width 762 height 224
click at [486, 222] on div "Add Column" at bounding box center [434, 216] width 762 height 224
click at [482, 244] on div "Add Column" at bounding box center [434, 216] width 762 height 224
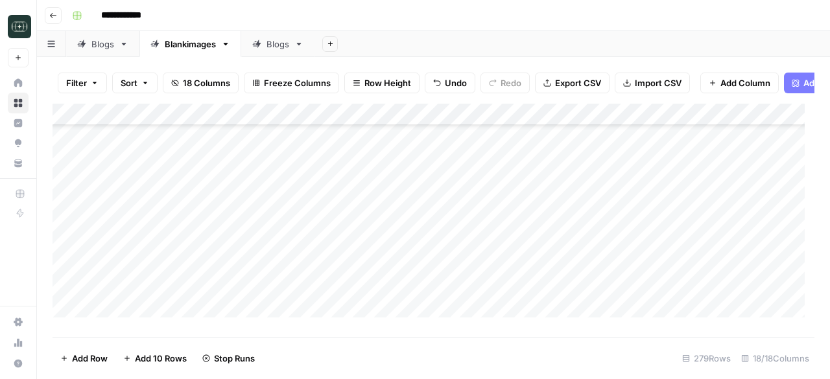
click at [480, 268] on div "Add Column" at bounding box center [434, 216] width 762 height 224
click at [480, 289] on div "Add Column" at bounding box center [434, 216] width 762 height 224
drag, startPoint x: 480, startPoint y: 305, endPoint x: 485, endPoint y: 246, distance: 59.2
click at [481, 305] on div "Add Column" at bounding box center [434, 216] width 762 height 224
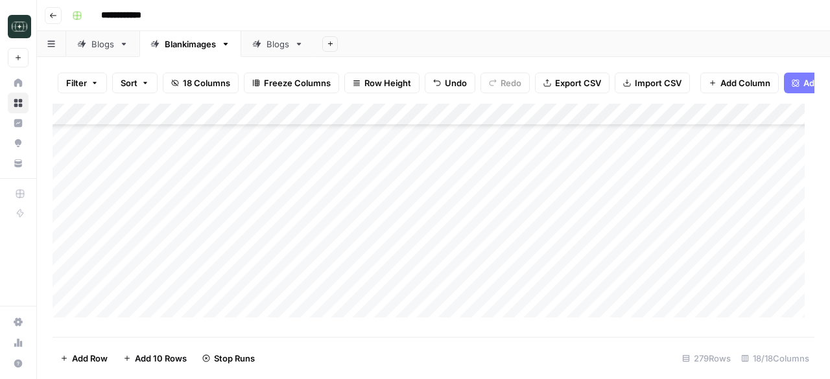
click at [481, 203] on div "Add Column" at bounding box center [434, 216] width 762 height 224
click at [479, 225] on div "Add Column" at bounding box center [434, 216] width 762 height 224
click at [477, 249] on div "Add Column" at bounding box center [434, 216] width 762 height 224
click at [477, 265] on div "Add Column" at bounding box center [434, 216] width 762 height 224
click at [480, 289] on div "Add Column" at bounding box center [434, 216] width 762 height 224
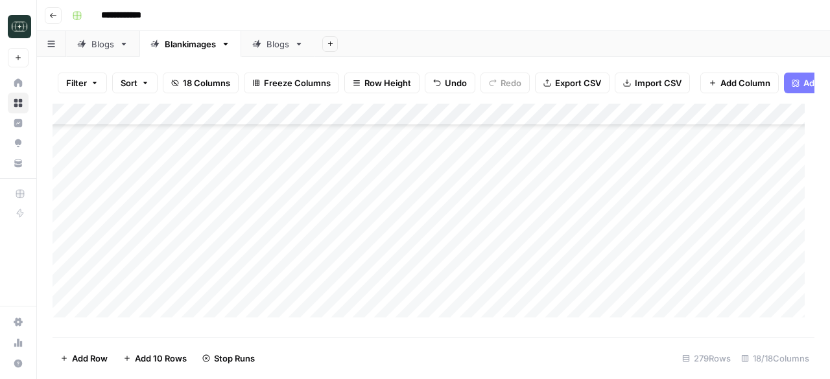
click at [482, 244] on div "Add Column" at bounding box center [434, 216] width 762 height 224
click at [484, 185] on div "Add Column" at bounding box center [434, 216] width 762 height 224
click at [485, 202] on div "Add Column" at bounding box center [434, 216] width 762 height 224
click at [484, 229] on div "Add Column" at bounding box center [434, 216] width 762 height 224
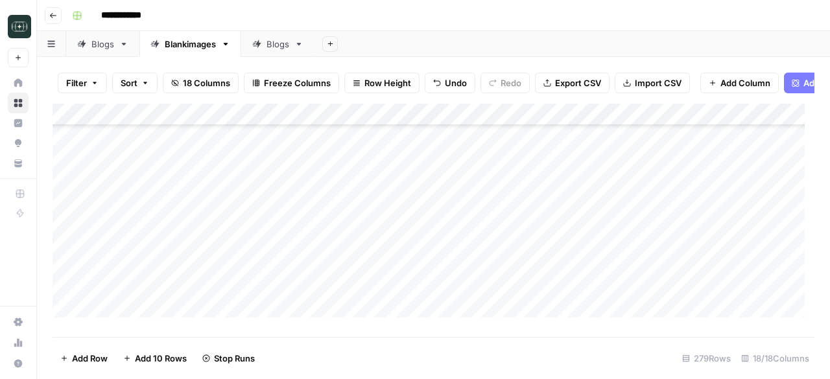
click at [484, 207] on div "Add Column" at bounding box center [434, 216] width 762 height 224
click at [484, 247] on div "Add Column" at bounding box center [434, 216] width 762 height 224
click at [483, 268] on div "Add Column" at bounding box center [434, 216] width 762 height 224
click at [482, 294] on div "Add Column" at bounding box center [434, 216] width 762 height 224
click at [482, 316] on div "Add Column" at bounding box center [434, 216] width 762 height 224
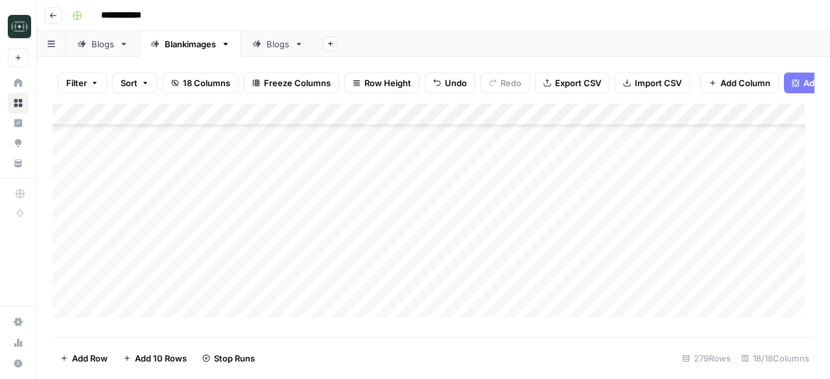
scroll to position [4876, 0]
click at [488, 208] on div "Add Column" at bounding box center [434, 216] width 762 height 224
click at [486, 229] on div "Add Column" at bounding box center [434, 216] width 762 height 224
click at [486, 254] on div "Add Column" at bounding box center [434, 216] width 762 height 224
click at [484, 273] on div "Add Column" at bounding box center [434, 216] width 762 height 224
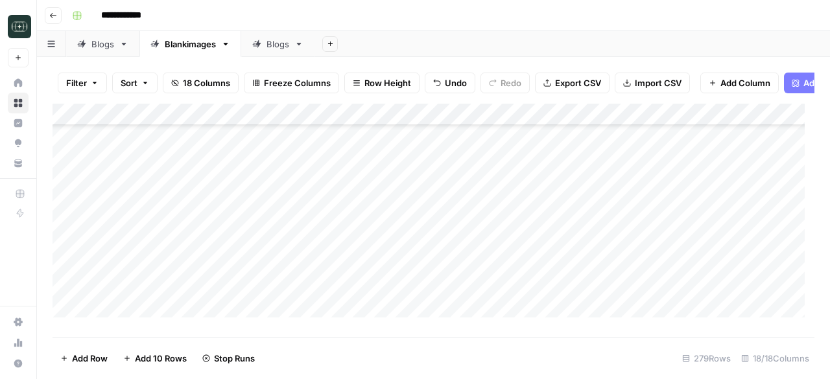
click at [484, 296] on div "Add Column" at bounding box center [434, 216] width 762 height 224
click at [488, 321] on div "Add Column" at bounding box center [434, 216] width 762 height 224
click at [488, 209] on div "Add Column" at bounding box center [434, 216] width 762 height 224
click at [486, 233] on div "Add Column" at bounding box center [434, 216] width 762 height 224
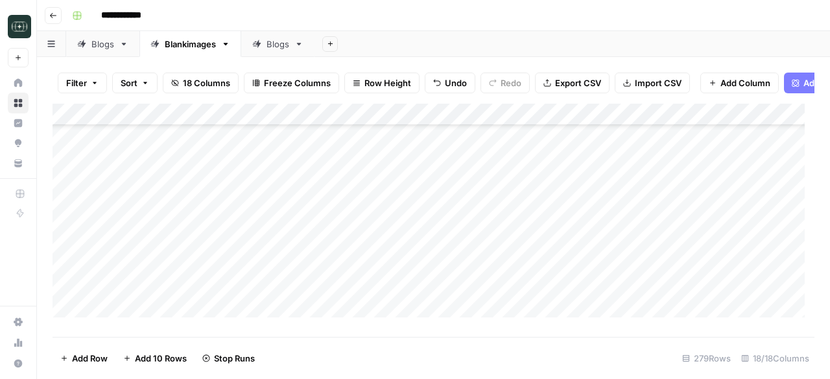
click at [486, 254] on div "Add Column" at bounding box center [434, 216] width 762 height 224
click at [489, 278] on div "Add Column" at bounding box center [434, 216] width 762 height 224
click at [488, 300] on div "Add Column" at bounding box center [434, 216] width 762 height 224
click at [483, 193] on div "Add Column" at bounding box center [434, 216] width 762 height 224
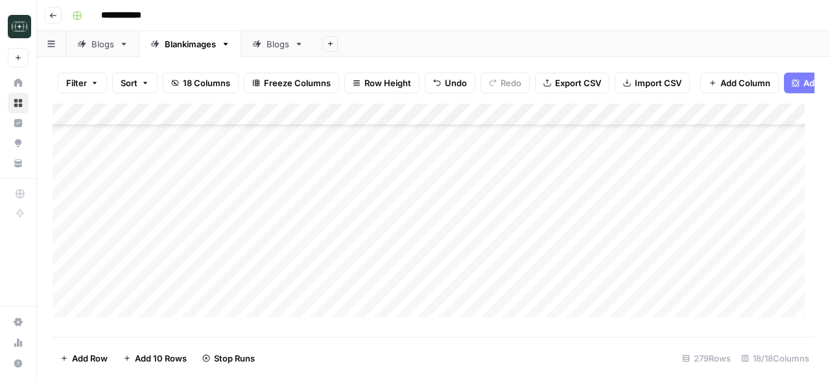
click at [482, 210] on div "Add Column" at bounding box center [434, 216] width 762 height 224
click at [484, 239] on div "Add Column" at bounding box center [434, 216] width 762 height 224
click at [486, 255] on div "Add Column" at bounding box center [434, 216] width 762 height 224
click at [485, 278] on div "Add Column" at bounding box center [434, 216] width 762 height 224
click at [486, 298] on div "Add Column" at bounding box center [434, 216] width 762 height 224
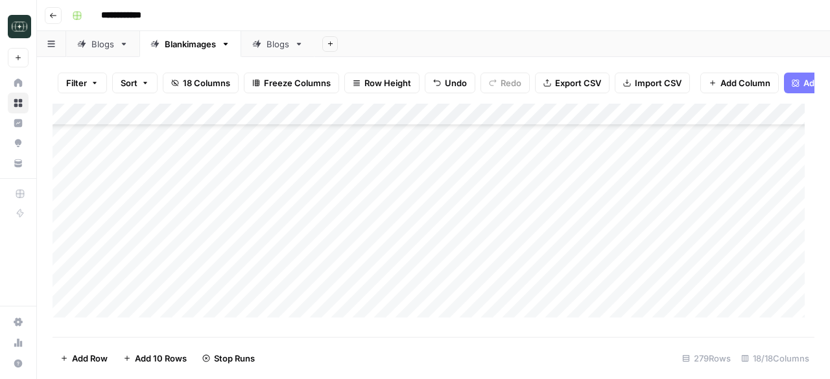
click at [484, 325] on div "Add Column" at bounding box center [434, 216] width 762 height 224
click at [491, 150] on div "Add Column" at bounding box center [434, 216] width 762 height 224
click at [489, 176] on div "Add Column" at bounding box center [434, 216] width 762 height 224
click at [481, 191] on div "Add Column" at bounding box center [434, 216] width 762 height 224
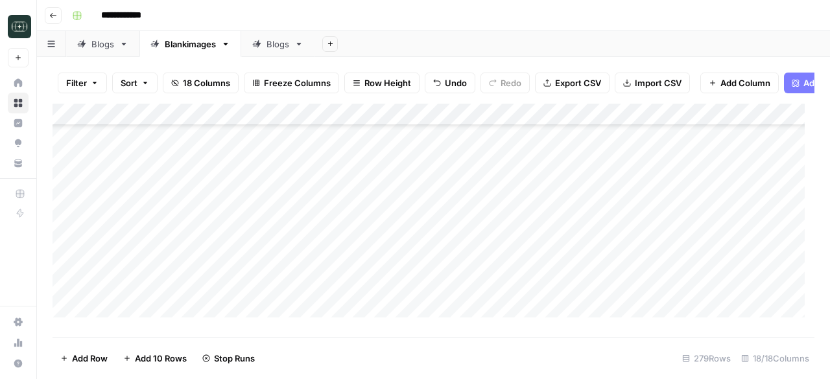
click at [480, 213] on div "Add Column" at bounding box center [434, 216] width 762 height 224
click at [479, 237] on div "Add Column" at bounding box center [434, 216] width 762 height 224
click at [477, 260] on div "Add Column" at bounding box center [434, 216] width 762 height 224
click at [475, 285] on div "Add Column" at bounding box center [434, 216] width 762 height 224
click at [471, 305] on div "Add Column" at bounding box center [434, 216] width 762 height 224
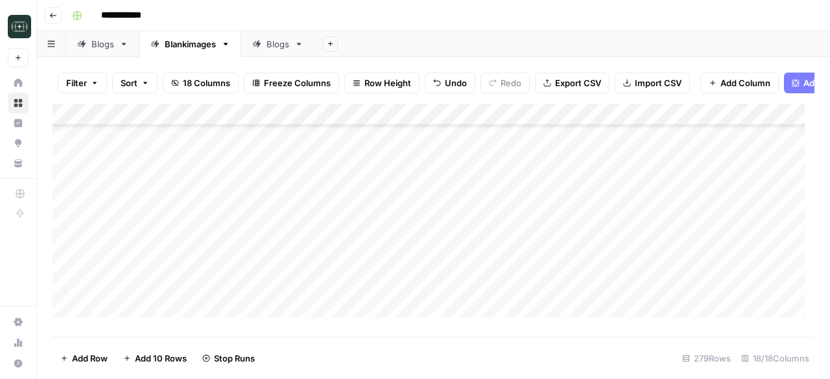
click at [480, 280] on div "Add Column" at bounding box center [434, 216] width 762 height 224
click at [489, 197] on div "Add Column" at bounding box center [434, 216] width 762 height 224
click at [482, 212] on div "Add Column" at bounding box center [434, 216] width 762 height 224
click at [478, 242] on div "Add Column" at bounding box center [434, 216] width 762 height 224
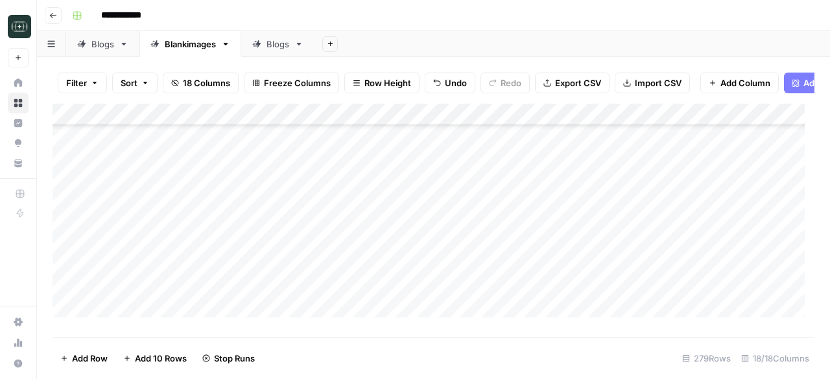
click at [475, 261] on div "Add Column" at bounding box center [434, 216] width 762 height 224
click at [474, 282] on div "Add Column" at bounding box center [434, 216] width 762 height 224
click at [476, 305] on div "Add Column" at bounding box center [434, 216] width 762 height 224
click at [491, 204] on div "Add Column" at bounding box center [434, 216] width 762 height 224
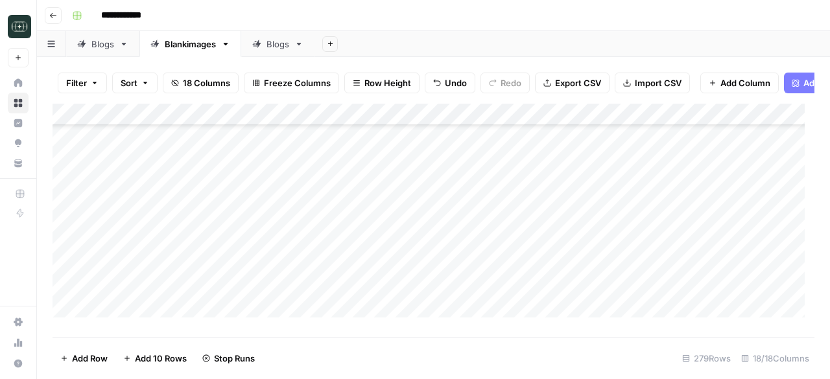
click at [486, 222] on div "Add Column" at bounding box center [434, 216] width 762 height 224
click at [484, 244] on div "Add Column" at bounding box center [434, 216] width 762 height 224
click at [482, 265] on div "Add Column" at bounding box center [434, 216] width 762 height 224
click at [480, 285] on div "Add Column" at bounding box center [434, 216] width 762 height 224
click at [480, 309] on div "Add Column" at bounding box center [434, 216] width 762 height 224
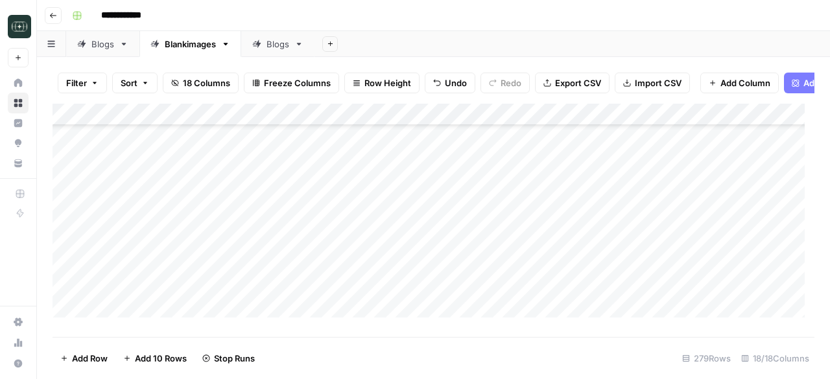
click at [487, 267] on div "Add Column" at bounding box center [434, 216] width 762 height 224
click at [483, 284] on div "Add Column" at bounding box center [434, 216] width 762 height 224
click at [490, 203] on div "Add Column" at bounding box center [434, 216] width 762 height 224
click at [488, 219] on div "Add Column" at bounding box center [434, 216] width 762 height 224
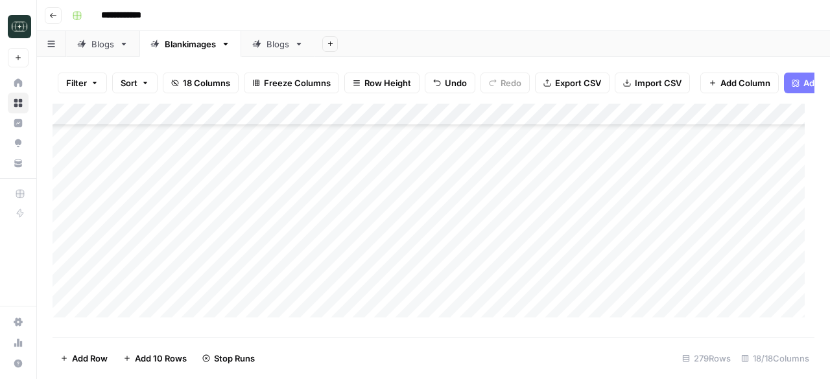
click at [482, 246] on div "Add Column" at bounding box center [434, 216] width 762 height 224
click at [481, 268] on div "Add Column" at bounding box center [434, 216] width 762 height 224
click at [481, 287] on div "Add Column" at bounding box center [434, 216] width 762 height 224
click at [477, 308] on div "Add Column" at bounding box center [434, 216] width 762 height 224
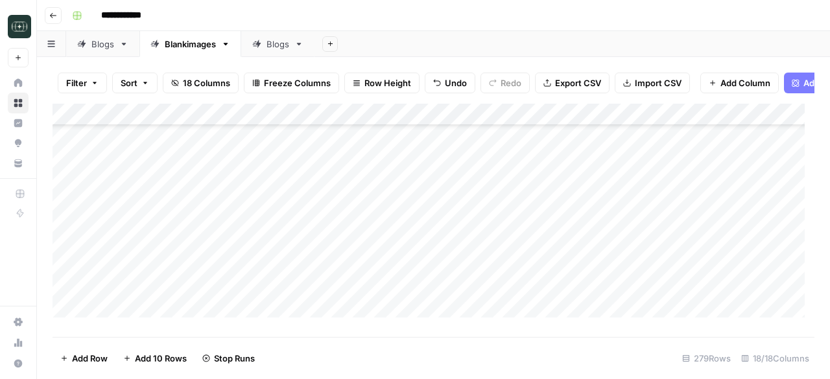
click at [488, 203] on div "Add Column" at bounding box center [434, 216] width 762 height 224
